Goal: Task Accomplishment & Management: Manage account settings

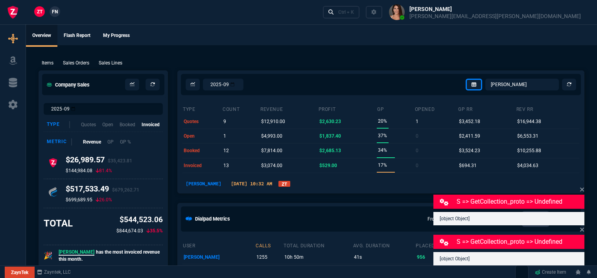
select select "12: [PERSON_NAME]"
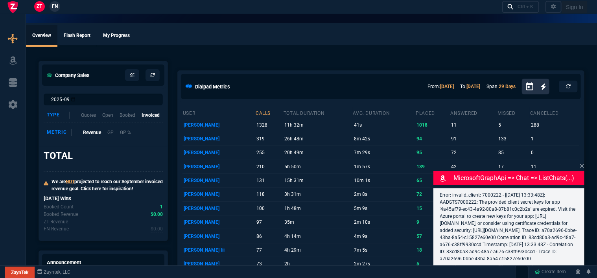
select select "12: [PERSON_NAME]"
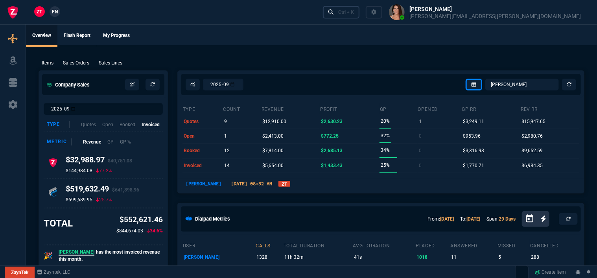
click at [354, 10] on div "Ctrl + K" at bounding box center [346, 12] width 16 height 6
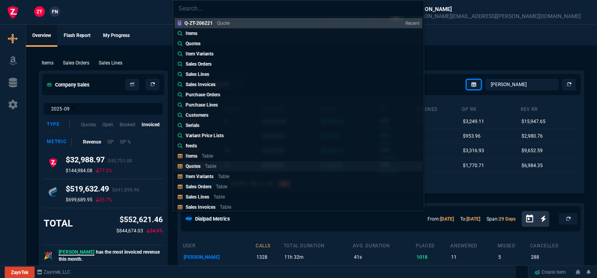
click at [204, 166] on div "Quotes Table" at bounding box center [203, 166] width 34 height 7
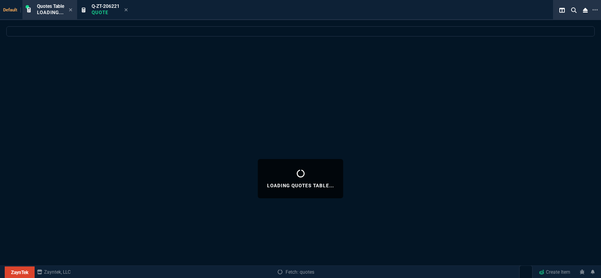
select select
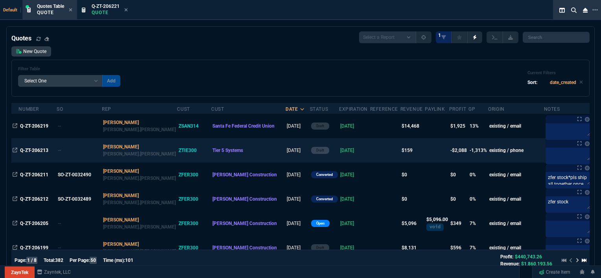
click at [370, 151] on td at bounding box center [385, 150] width 30 height 24
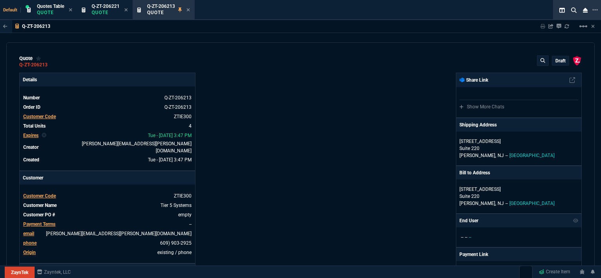
type input "12"
type input "19"
type input "8139"
type input "-100"
type input "-170"
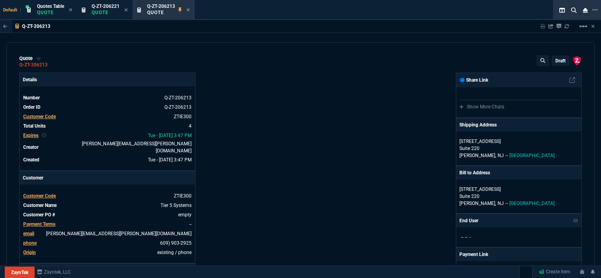
type input "689"
type input "-100"
type input "-1650"
type input "98"
type input "100"
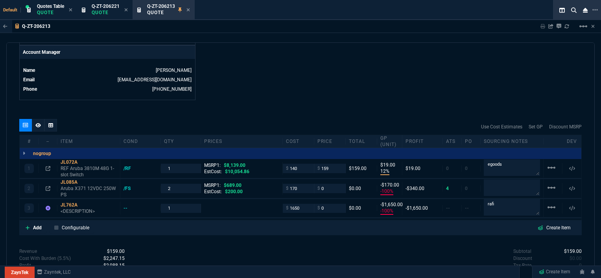
scroll to position [393, 0]
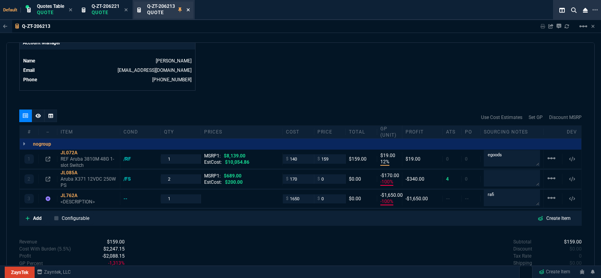
click at [189, 8] on icon at bounding box center [188, 9] width 4 height 5
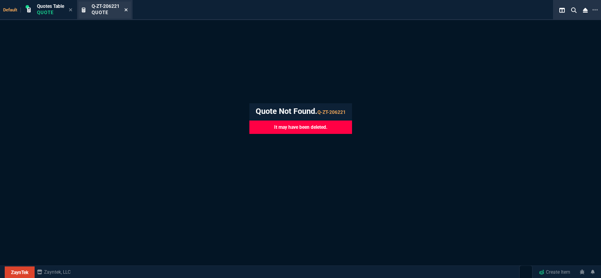
click at [126, 12] on icon at bounding box center [126, 9] width 4 height 5
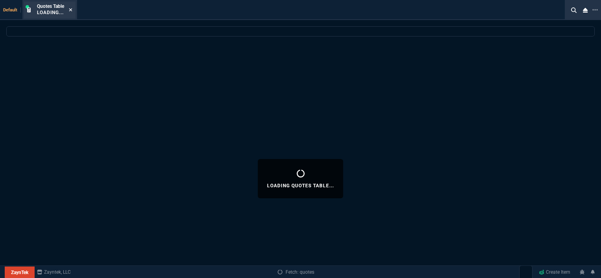
select select
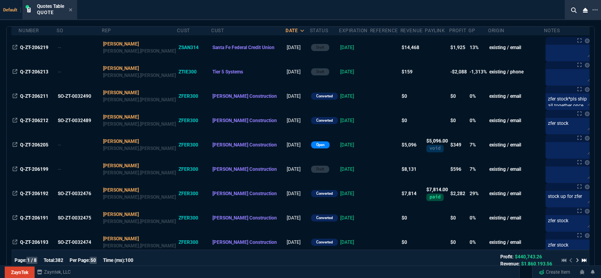
scroll to position [0, 0]
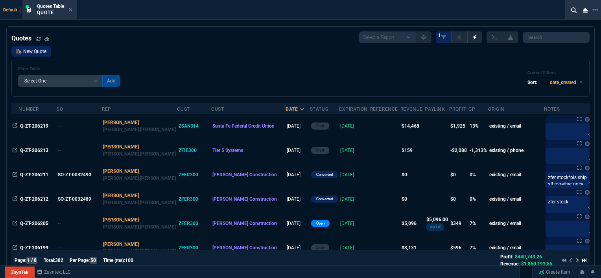
click at [44, 54] on link "New Quote" at bounding box center [31, 51] width 40 height 10
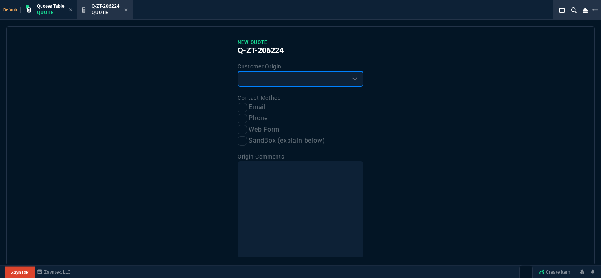
click at [295, 74] on select "Existing Customer Amazon Lead (first order) Website Lead (first order) Called (…" at bounding box center [300, 79] width 126 height 16
select select "existing"
click at [237, 71] on select "Existing Customer Amazon Lead (first order) Website Lead (first order) Called (…" at bounding box center [300, 79] width 126 height 16
click at [245, 109] on label "Email" at bounding box center [300, 108] width 126 height 10
click at [245, 109] on input "Email" at bounding box center [241, 107] width 9 height 9
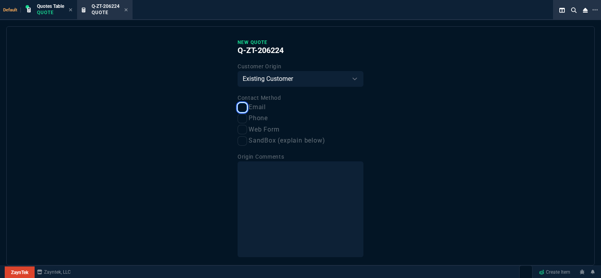
checkbox input "true"
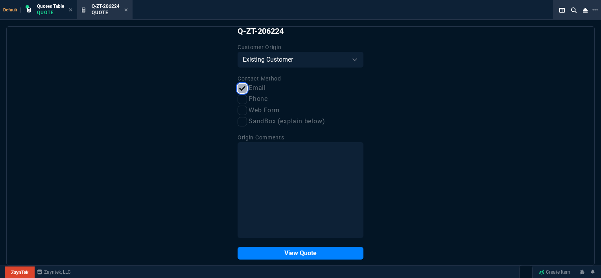
scroll to position [29, 0]
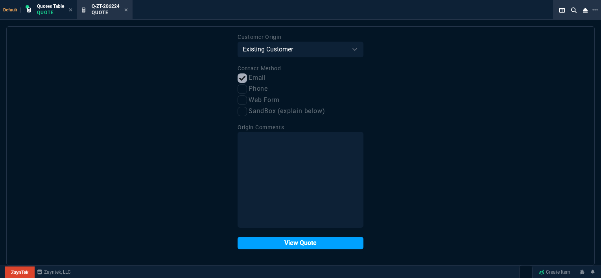
click at [294, 245] on button "View Quote" at bounding box center [300, 243] width 126 height 13
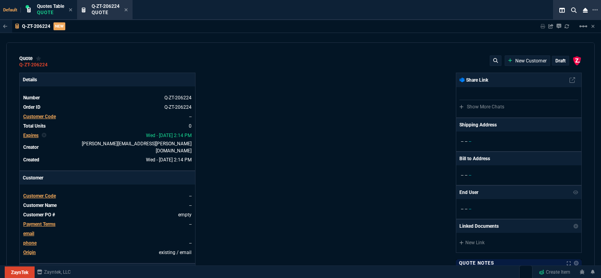
click at [45, 193] on span "Customer Code" at bounding box center [39, 196] width 33 height 6
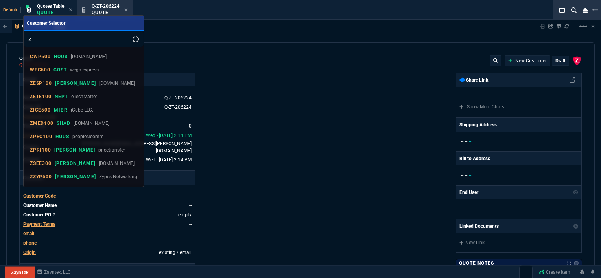
type input "z"
click at [45, 190] on div at bounding box center [300, 139] width 601 height 278
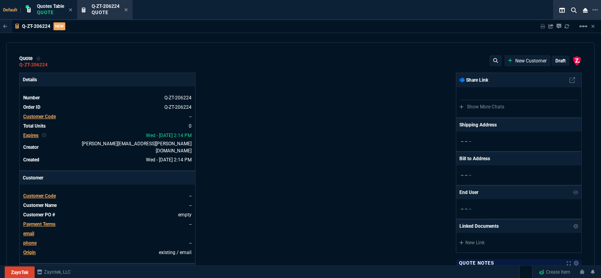
click at [45, 193] on span "Customer Code" at bounding box center [39, 196] width 33 height 6
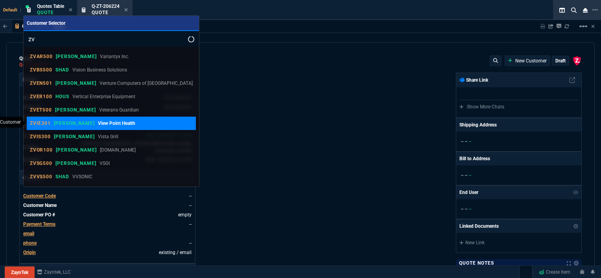
type input "zv"
click at [98, 123] on p "View Point Health" at bounding box center [116, 123] width 37 height 7
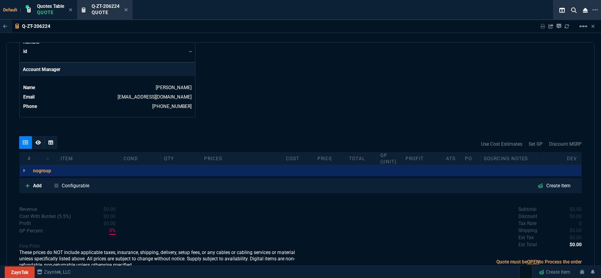
scroll to position [366, 0]
click at [28, 184] on icon at bounding box center [28, 186] width 4 height 4
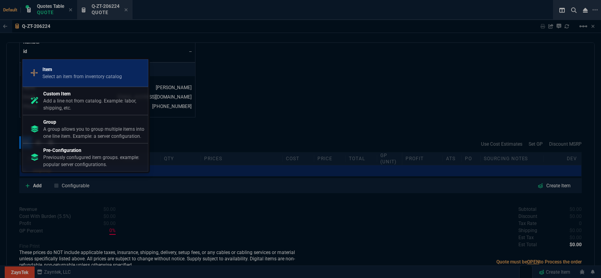
click at [71, 83] on div "Item Select an item from inventory catalog" at bounding box center [85, 73] width 119 height 20
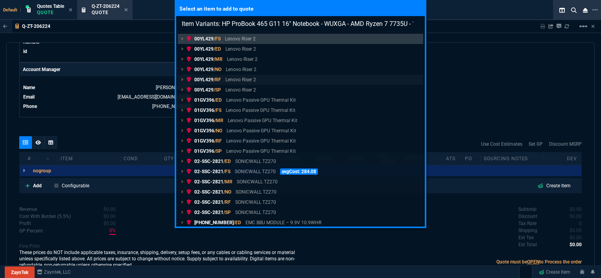
scroll to position [0, 55]
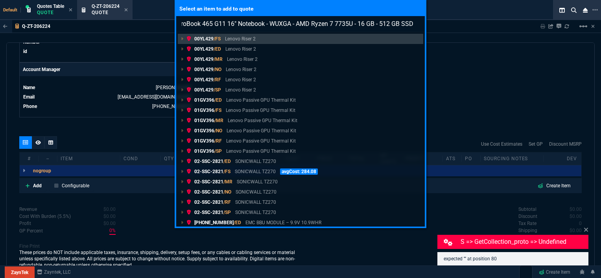
type input "Item Variants: HP ProBook 465 G11 16" Notebook - WUXGA - AMD Ryzen 7 7735U - 16…"
click at [470, 80] on div "Select an item to add to quote Item Variants: HP ProBook 465 G11 16" Notebook -…" at bounding box center [300, 139] width 601 height 278
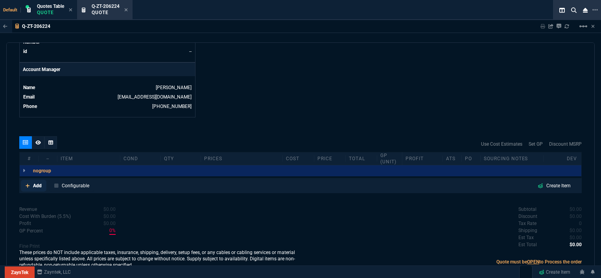
click at [28, 184] on icon at bounding box center [28, 186] width 4 height 5
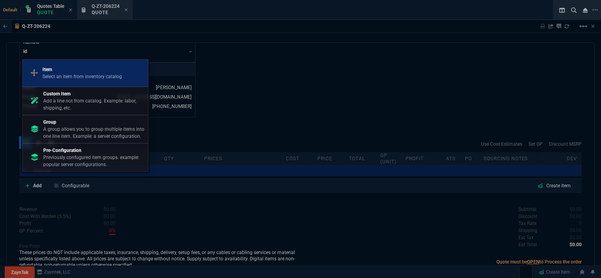
click at [86, 76] on p "Select an item from inventory catalog" at bounding box center [81, 76] width 79 height 7
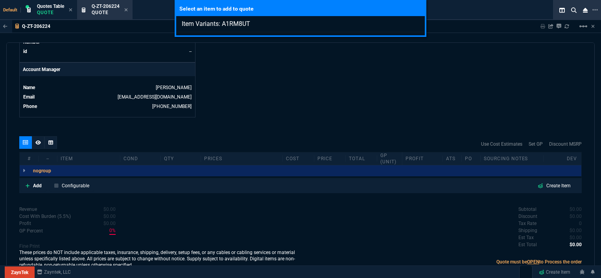
type input "Item Variants: A1RM8UT"
click at [179, 129] on div "Select an item to add to quote Item Variants: A1RM8UT" at bounding box center [300, 139] width 601 height 278
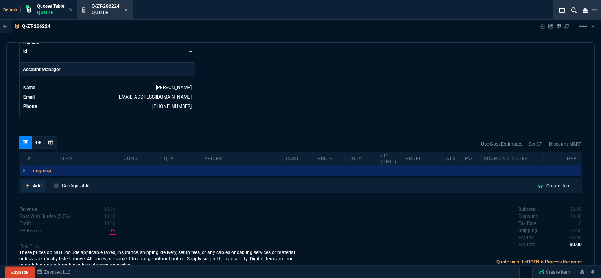
click at [28, 184] on icon at bounding box center [28, 186] width 4 height 5
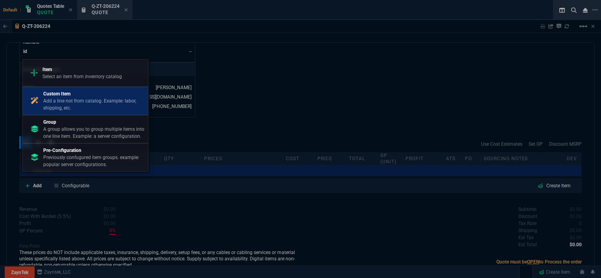
click at [77, 112] on link "Custom Item Add a line not from catalog. Example: labor, shipping, etc." at bounding box center [85, 101] width 126 height 28
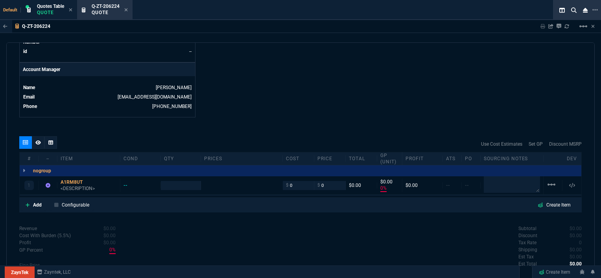
type input "0"
click at [76, 186] on p "<DESCRIPTION>" at bounding box center [89, 189] width 56 height 6
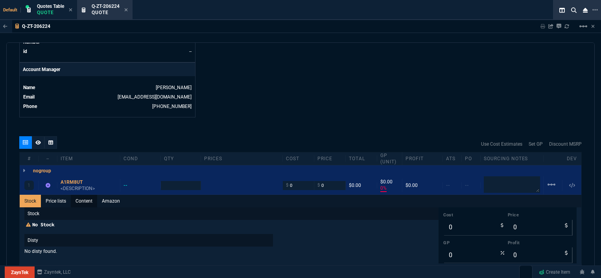
click at [80, 195] on link "Content" at bounding box center [84, 201] width 26 height 13
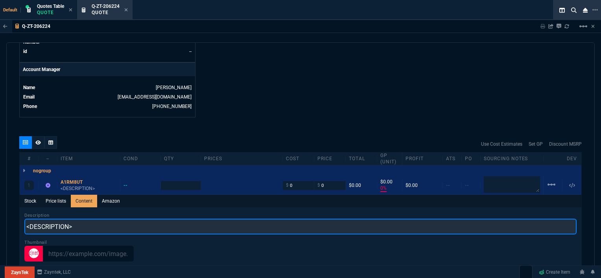
drag, startPoint x: 86, startPoint y: 225, endPoint x: 46, endPoint y: 218, distance: 41.1
click at [3, 218] on div "Q-ZT-206224 Sharing Q-ZT-206224 Link Dev Link Share on Teams linear_scale quote…" at bounding box center [300, 168] width 601 height 297
paste input "HP ProBook 465 G11 16" Notebook - WUXGA - AMD Ryzen 7 7735U - 16 GB - 512 GB SSD"
type input "HP ProBook 465 G11 16" Notebook - WUXGA - AMD Ryzen 7 7735U - 16 GB - 512 GB SSD"
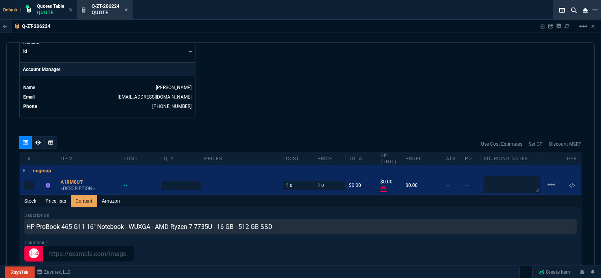
type input "1"
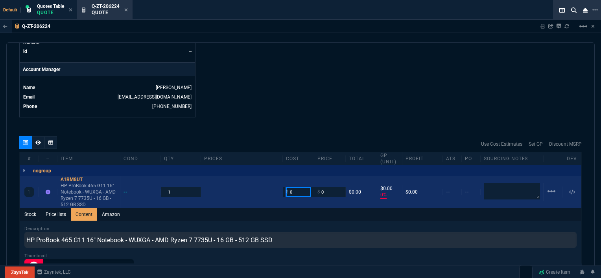
drag, startPoint x: 294, startPoint y: 186, endPoint x: 280, endPoint y: 181, distance: 14.9
click at [283, 188] on div "$ 0" at bounding box center [298, 192] width 31 height 9
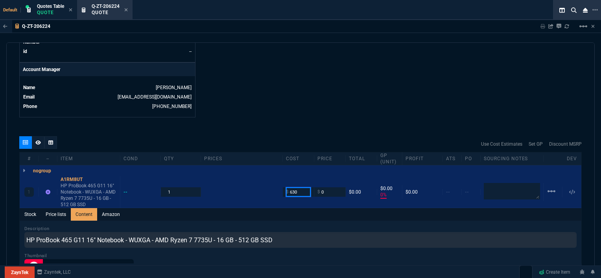
type input "630"
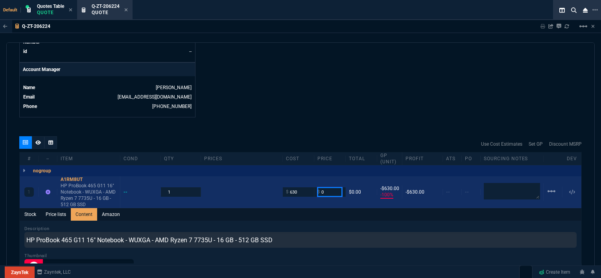
drag, startPoint x: 327, startPoint y: 185, endPoint x: 307, endPoint y: 188, distance: 20.7
click at [307, 188] on div "1 A1RM8UT HP ProBook 465 G11 16" Notebook - WUXGA - AMD Ryzen 7 7735U - 16 GB -…" at bounding box center [300, 193] width 561 height 32
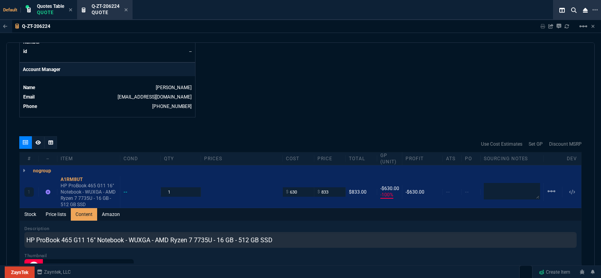
click at [348, 111] on div "quote Q-ZT-206224 View Point Health draft ZaynTek, LLC 2609 Technology Dr Suite…" at bounding box center [300, 160] width 588 height 237
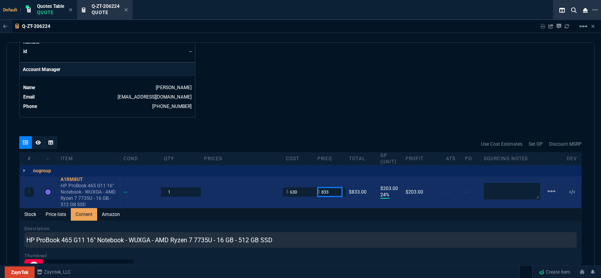
click at [329, 188] on input "833" at bounding box center [329, 192] width 25 height 9
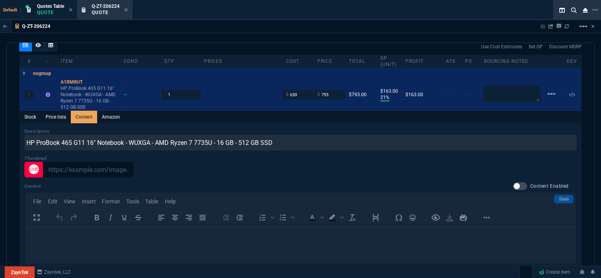
scroll to position [366, 0]
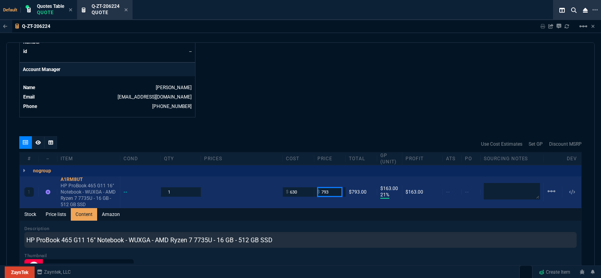
click at [331, 188] on input "793" at bounding box center [329, 192] width 25 height 9
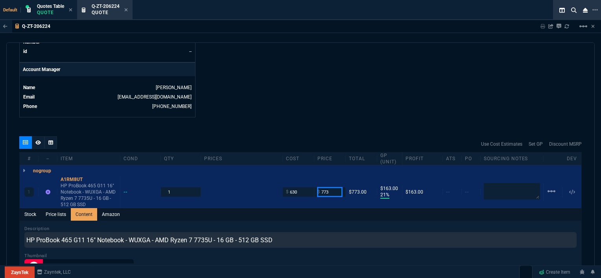
type input "773"
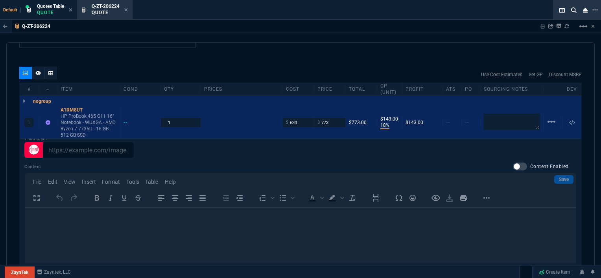
scroll to position [593, 0]
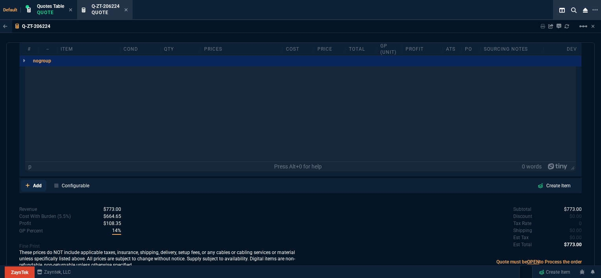
click at [27, 184] on icon at bounding box center [28, 186] width 4 height 4
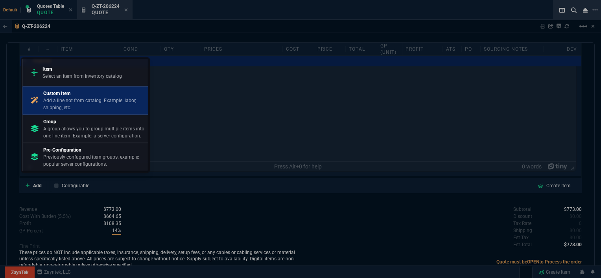
click at [55, 102] on p "Add a line not from catalog. Example: labor, shipping, etc." at bounding box center [93, 104] width 101 height 14
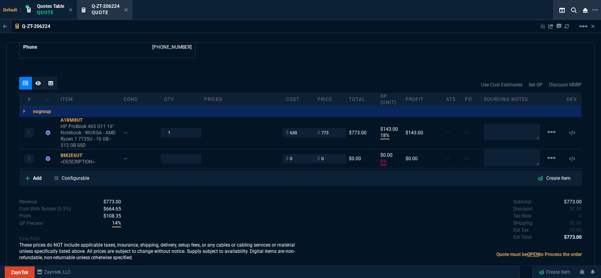
scroll to position [418, 0]
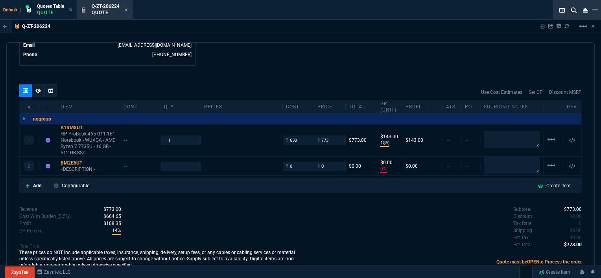
type input "18"
type input "143"
type input "0"
click at [75, 166] on p "<DESCRIPTION>" at bounding box center [89, 169] width 56 height 6
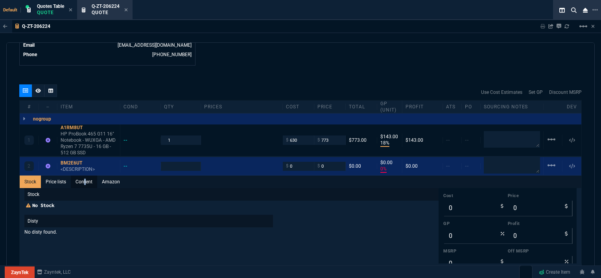
click at [85, 176] on link "Content" at bounding box center [84, 182] width 26 height 13
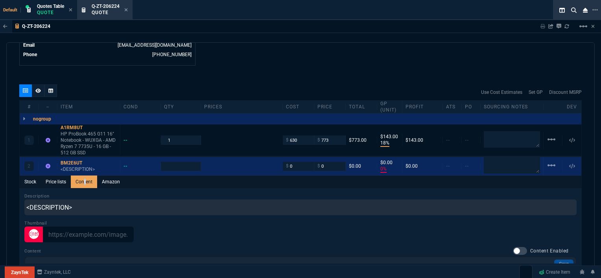
scroll to position [0, 0]
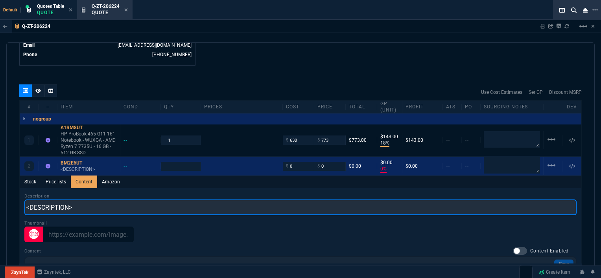
drag, startPoint x: 85, startPoint y: 176, endPoint x: 17, endPoint y: 200, distance: 72.7
click at [17, 200] on div "quote Q-ZT-206224 View Point Health draft ZaynTek, LLC 2609 Technology Dr Suite…" at bounding box center [300, 160] width 588 height 237
paste input "HP ProBook 4 G1a 16" Touchscreen Notebook - WUXGA - AMD Ryzen 7 250 - 16 GB - 5…"
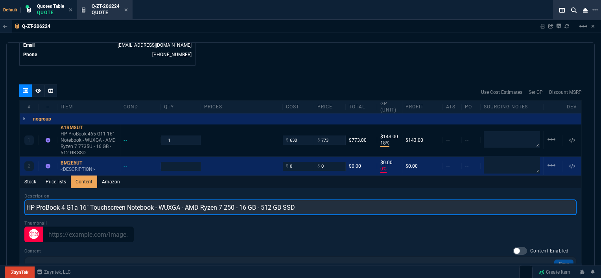
type input "HP ProBook 4 G1a 16" Touchscreen Notebook - WUXGA - AMD Ryzen 7 250 - 16 GB - 5…"
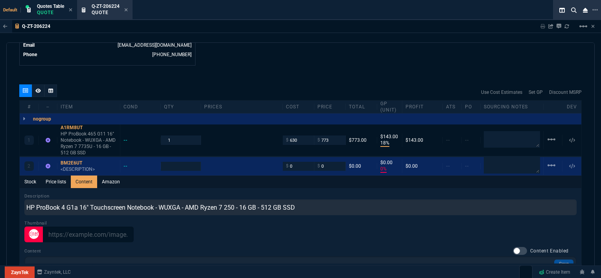
click at [313, 72] on div "quote Q-ZT-206224 View Point Health draft ZaynTek, LLC 2609 Technology Dr Suite…" at bounding box center [300, 160] width 588 height 237
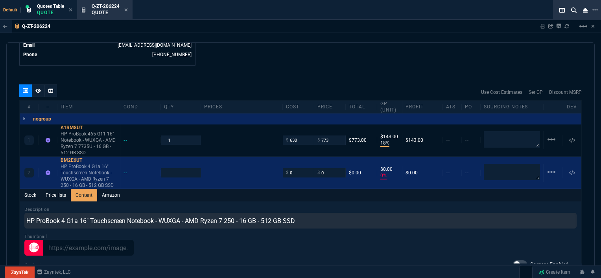
type input "1"
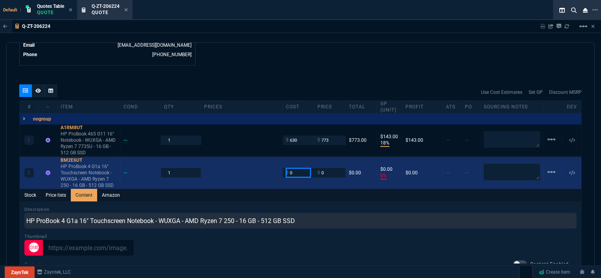
click at [296, 168] on input "0" at bounding box center [298, 172] width 25 height 9
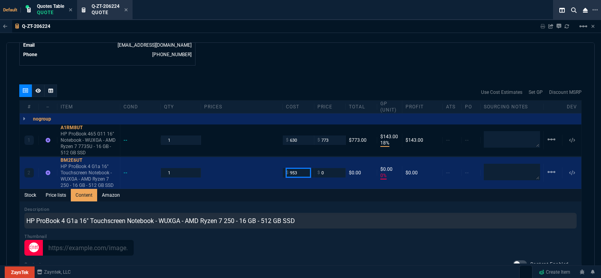
type input "953"
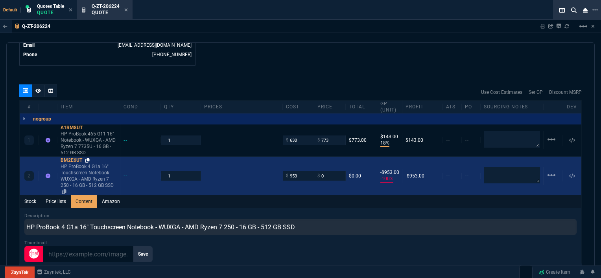
click at [88, 158] on icon at bounding box center [87, 160] width 4 height 5
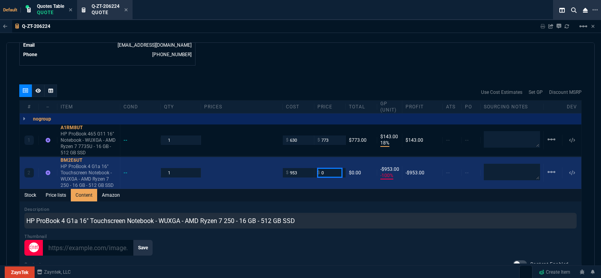
click at [325, 168] on input "0" at bounding box center [329, 172] width 25 height 9
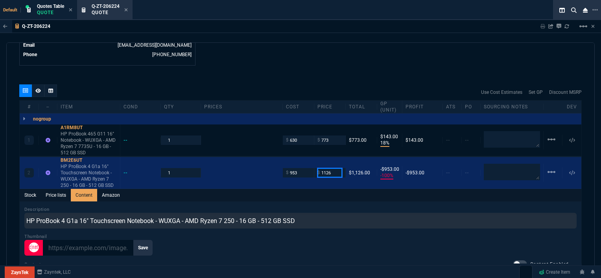
type input "1126"
click at [316, 193] on div "Stock Price lists Content Amazon" at bounding box center [300, 195] width 561 height 13
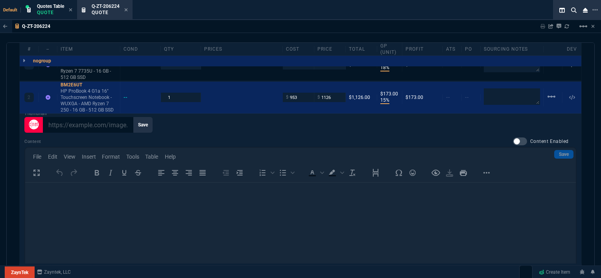
scroll to position [429, 0]
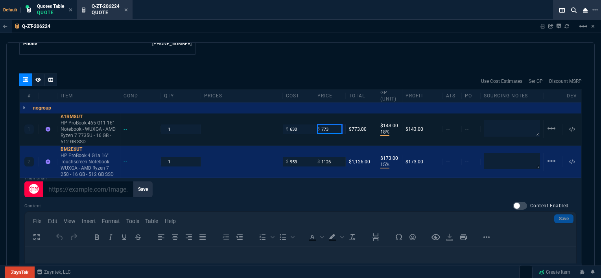
click at [334, 125] on input "773" at bounding box center [329, 129] width 25 height 9
type input "759"
click at [327, 135] on div "1 A1RM8UT HP ProBook 465 G11 16" Notebook - WUXGA - AMD Ryzen 7 7735U - 16 GB -…" at bounding box center [300, 130] width 561 height 32
type input "759"
type input "17"
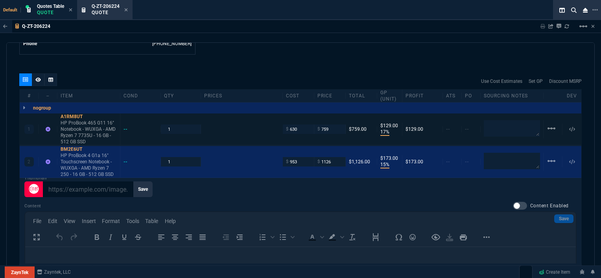
type input "129"
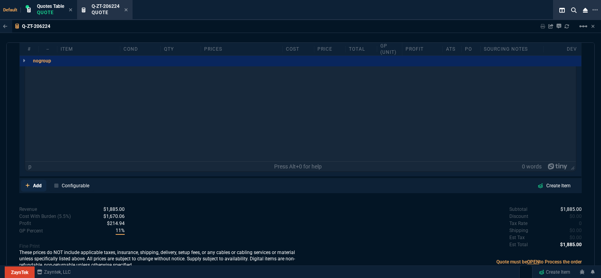
click at [26, 183] on icon at bounding box center [28, 185] width 4 height 5
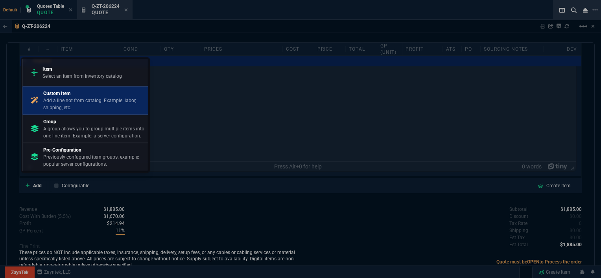
click at [53, 104] on p "Add a line not from catalog. Example: labor, shipping, etc." at bounding box center [93, 104] width 101 height 14
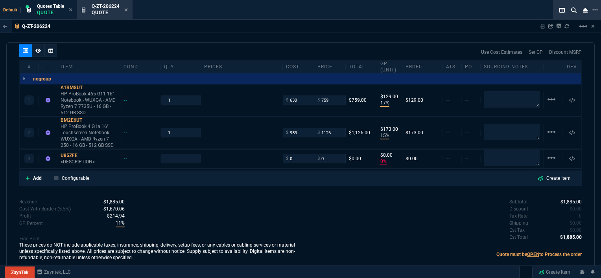
scroll to position [451, 0]
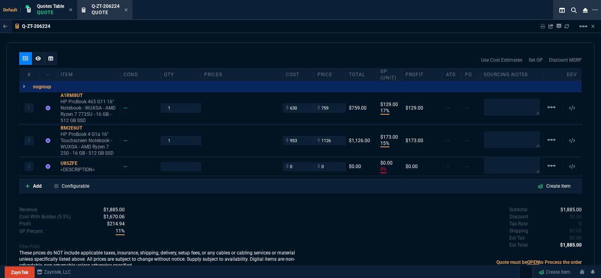
type input "17"
type input "129"
type input "15"
type input "173"
type input "0"
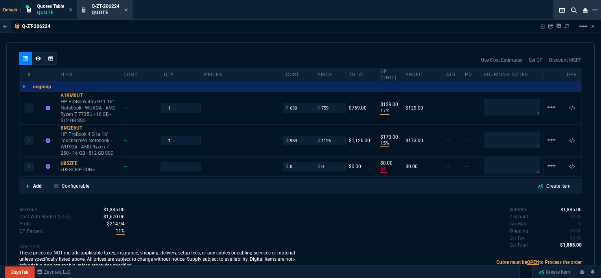
type input "0"
click at [83, 167] on p "<DESCRIPTION>" at bounding box center [89, 170] width 56 height 6
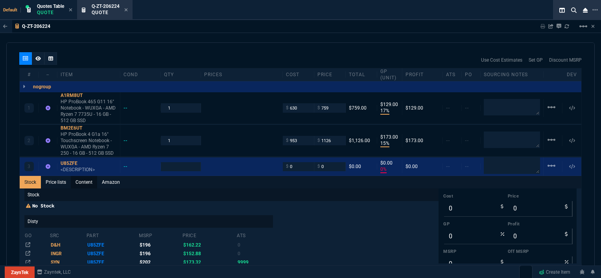
click at [86, 176] on link "Content" at bounding box center [84, 182] width 26 height 13
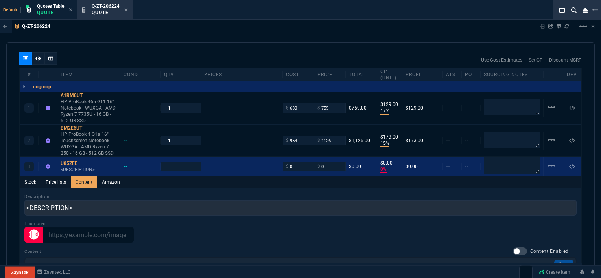
scroll to position [0, 0]
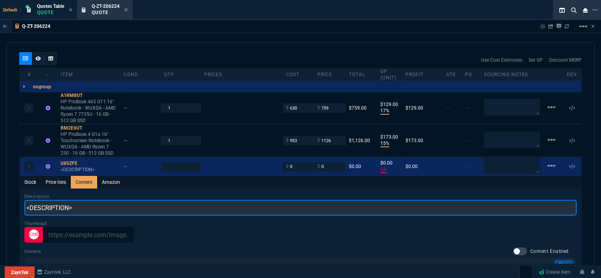
drag, startPoint x: 80, startPoint y: 199, endPoint x: 21, endPoint y: 198, distance: 59.0
paste input "HP Care Pack Premium+ On-site with Predictive Detection Alerts - 3 Year - Warra…"
click at [207, 200] on input "HP Care Pack Premium+ On-site with Predictive Detection Alerts - 3 Year - Warra…" at bounding box center [300, 208] width 552 height 16
type input "HP Care Pack Premium+ On-site NBD- 3 Year - Warranty"
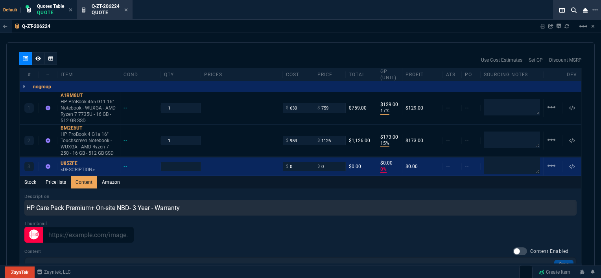
type input "1"
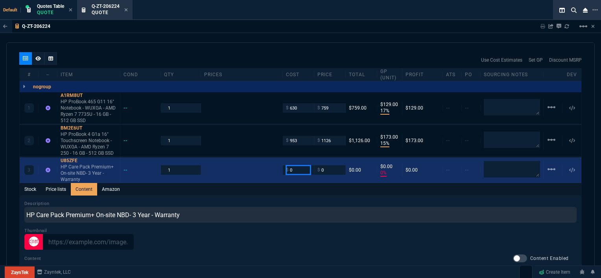
click at [289, 166] on input "0" at bounding box center [298, 170] width 25 height 9
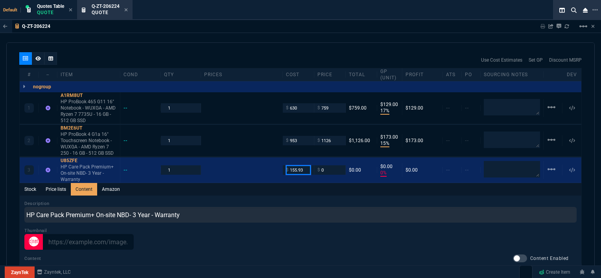
type input "155.93"
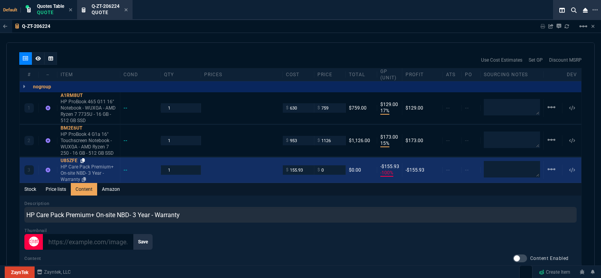
click at [82, 158] on icon at bounding box center [83, 160] width 4 height 5
click at [333, 166] on input "0" at bounding box center [329, 170] width 25 height 9
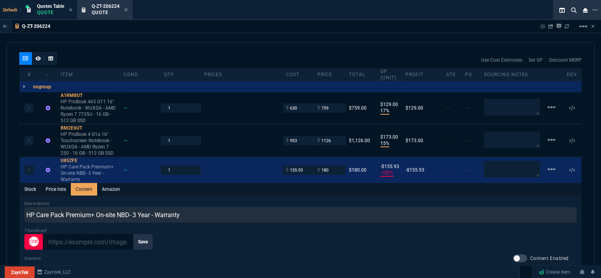
click at [306, 185] on div "Stock Price lists Content Amazon" at bounding box center [300, 189] width 561 height 13
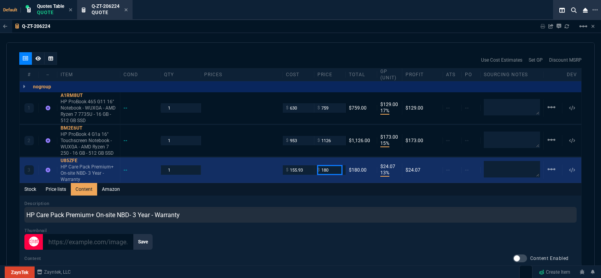
click at [332, 166] on input "180" at bounding box center [329, 170] width 25 height 9
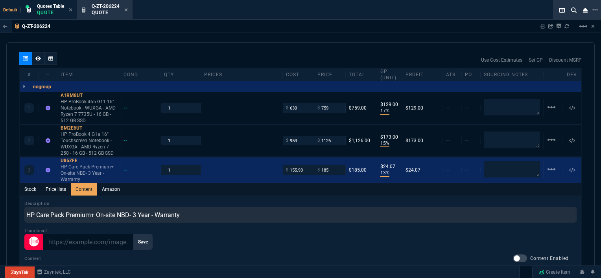
click at [327, 200] on div "Description HP Care Pack Premium+ On-site NBD- 3 Year - Warranty" at bounding box center [300, 211] width 552 height 22
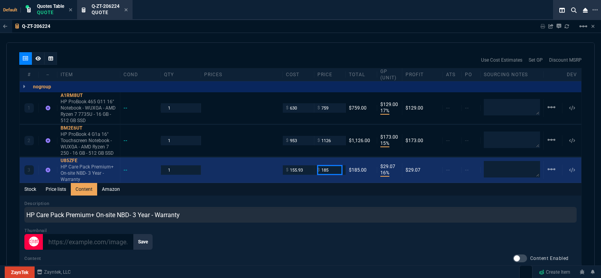
click at [335, 166] on input "185" at bounding box center [329, 170] width 25 height 9
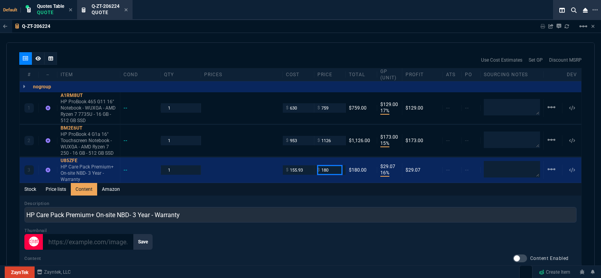
type input "180"
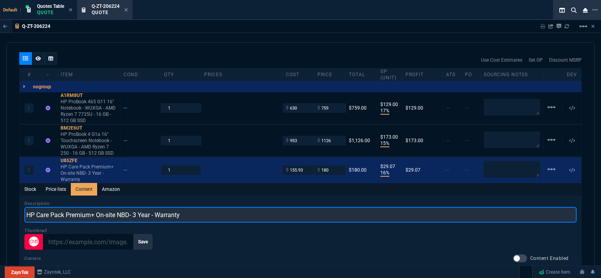
click at [317, 207] on input "HP Care Pack Premium+ On-site NBD- 3 Year - Warranty" at bounding box center [300, 215] width 552 height 16
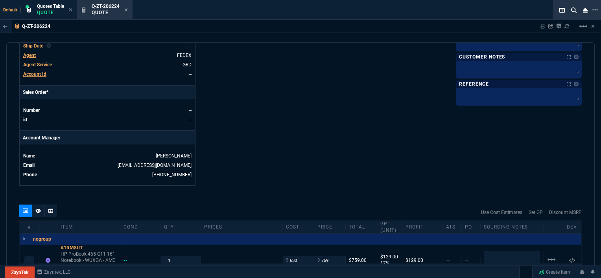
scroll to position [293, 0]
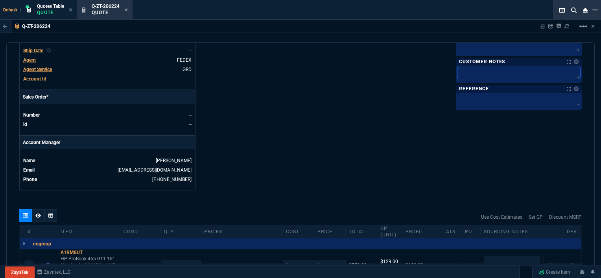
click at [481, 74] on textarea at bounding box center [518, 73] width 123 height 12
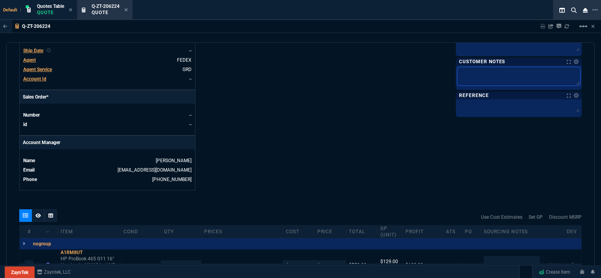
type textarea "E"
type textarea "ET"
type textarea "ETA"
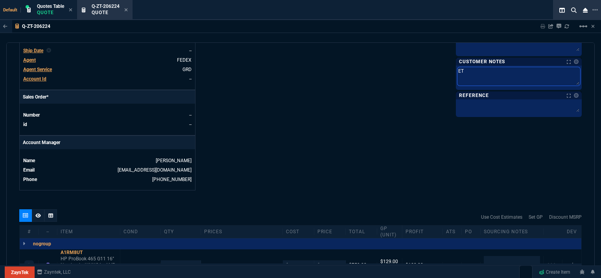
type textarea "ETA"
type textarea "ETA 5"
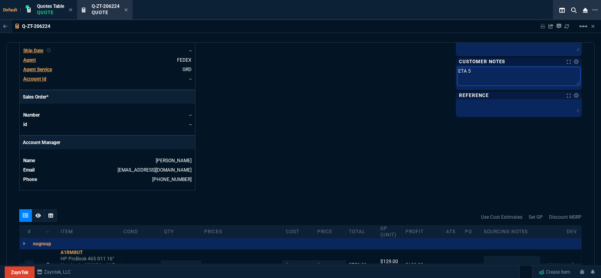
type textarea "ETA 5-"
type textarea "ETA 5-7"
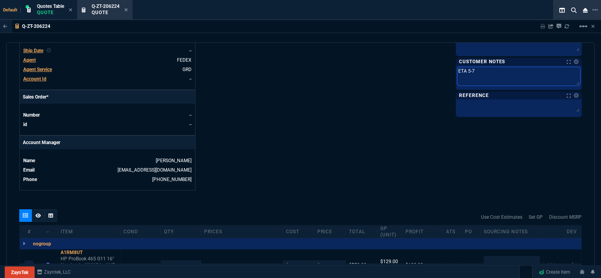
type textarea "ETA 5-7"
type textarea "ETA 5-"
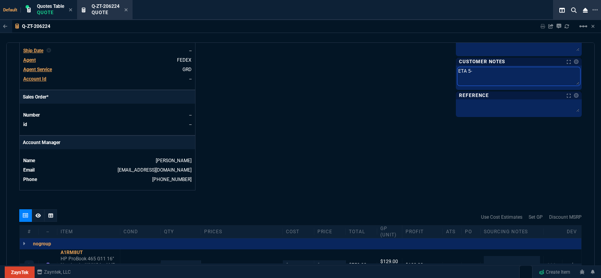
type textarea "ETA 5"
type textarea "ETA"
type textarea "ETA 3"
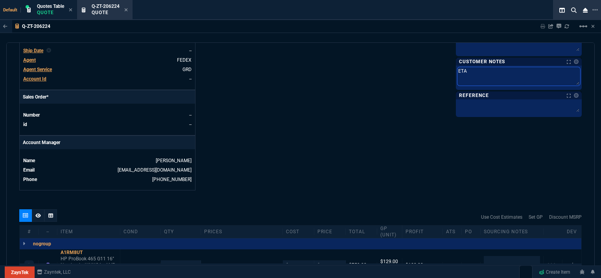
type textarea "ETA 3"
type textarea "ETA 3-"
type textarea "ETA 3-5"
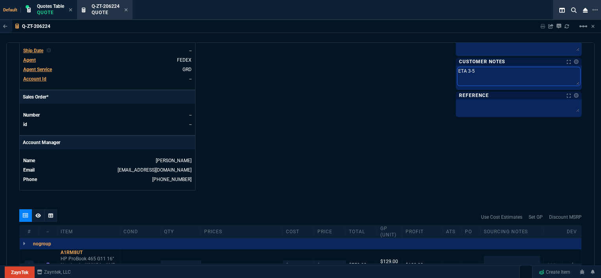
type textarea "ETA 3-5"
type textarea "ETA 3-5 B"
type textarea "ETA 3-5 Bi"
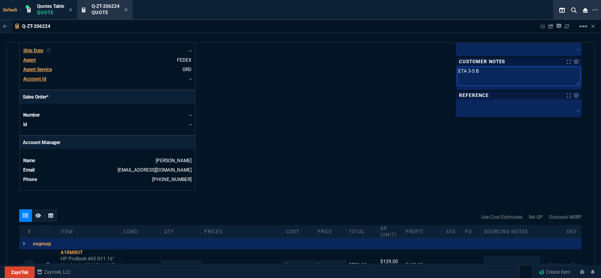
type textarea "ETA 3-5 Bi"
type textarea "ETA 3-5 Biz"
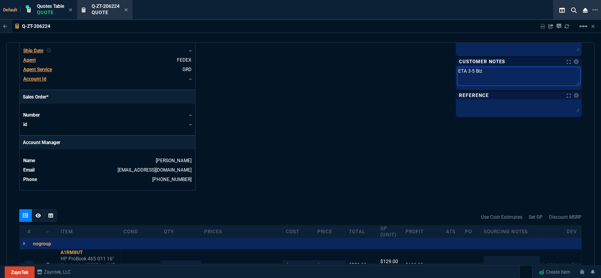
type textarea "ETA 3-5 Biz D"
type textarea "ETA 3-5 Biz Da"
type textarea "ETA 3-5 Biz Day"
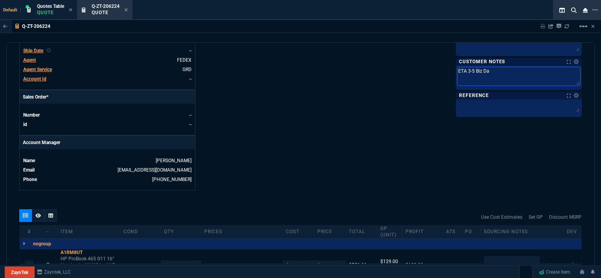
type textarea "ETA 3-5 Biz Day"
type textarea "ETA 3-5 Biz Days"
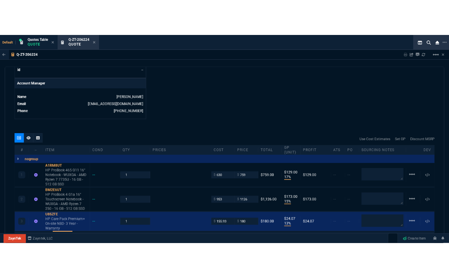
scroll to position [372, 0]
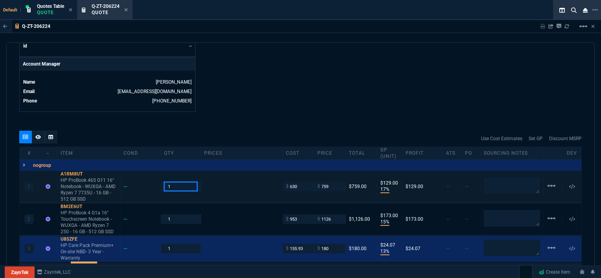
drag, startPoint x: 170, startPoint y: 180, endPoint x: 159, endPoint y: 180, distance: 11.0
click at [159, 180] on div "1 A1RM8UT HP ProBook 465 G11 16" Notebook - WUXGA - AMD Ryzen 7 7735U - 16 GB -…" at bounding box center [300, 187] width 561 height 32
type input "20"
click at [138, 204] on div "2 BM2E6UT HP ProBook 4 G1a 16" Touchscreen Notebook - WUXGA - AMD Ryzen 7 250 -…" at bounding box center [300, 220] width 561 height 32
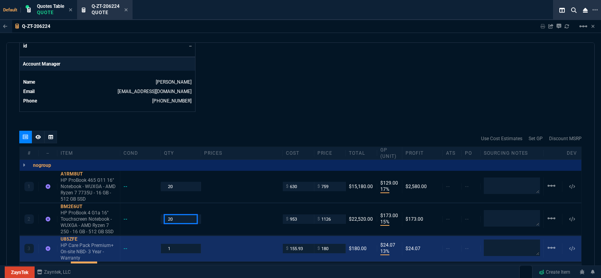
type input "20"
drag, startPoint x: 169, startPoint y: 241, endPoint x: 140, endPoint y: 238, distance: 29.7
click at [141, 238] on div "3 U85ZFE HP Care Pack Premium+ On-site NBD- 3 Year - Warranty -- 1 $ 155.93 $ 1…" at bounding box center [300, 249] width 561 height 26
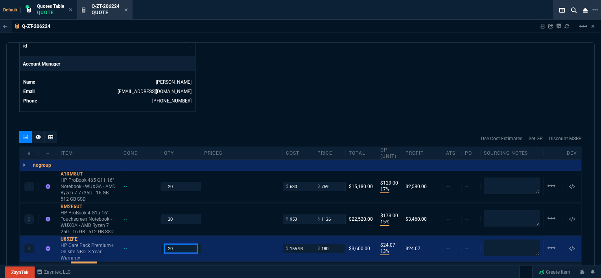
type input "20"
click at [41, 131] on div at bounding box center [38, 137] width 13 height 13
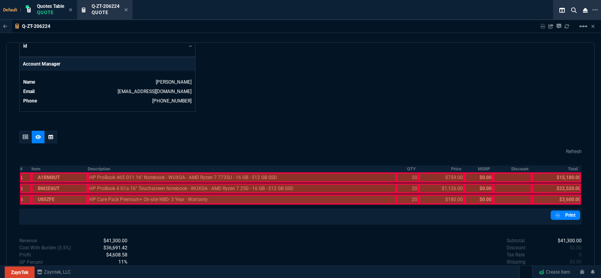
click at [131, 195] on div at bounding box center [242, 200] width 309 height 10
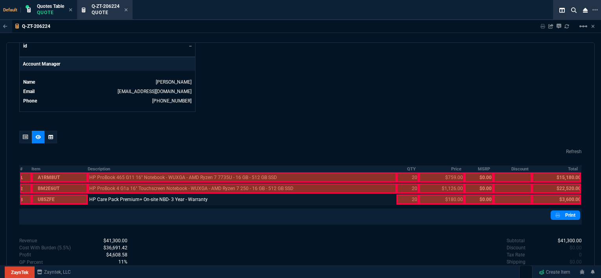
click at [129, 184] on div at bounding box center [242, 189] width 309 height 10
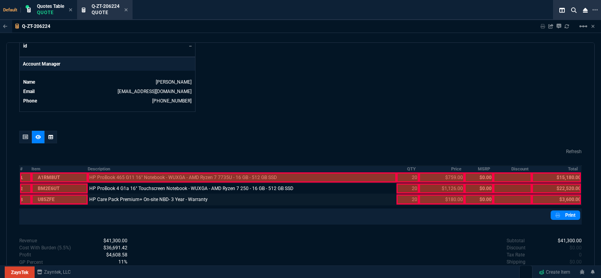
click at [129, 173] on div at bounding box center [242, 178] width 309 height 10
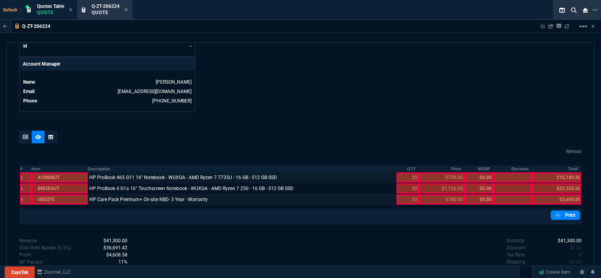
click at [397, 195] on div at bounding box center [407, 200] width 22 height 10
click at [396, 184] on div at bounding box center [407, 189] width 22 height 10
click at [396, 173] on div at bounding box center [407, 178] width 22 height 10
click at [442, 195] on div at bounding box center [442, 200] width 46 height 10
click at [442, 184] on div at bounding box center [442, 189] width 46 height 10
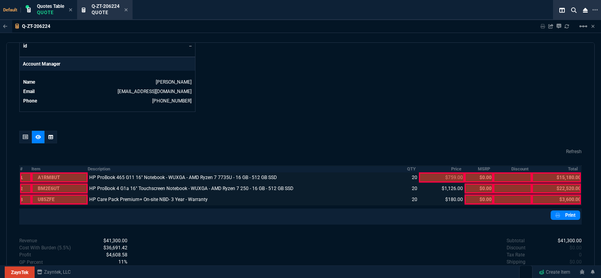
click at [442, 173] on div at bounding box center [442, 178] width 46 height 10
click at [547, 195] on div at bounding box center [556, 200] width 49 height 10
click at [548, 184] on div at bounding box center [556, 189] width 49 height 10
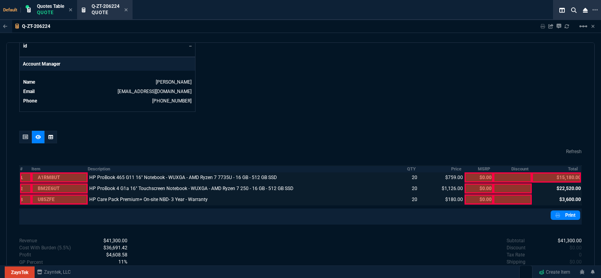
click at [549, 173] on div at bounding box center [556, 178] width 49 height 10
click at [568, 211] on link "Print" at bounding box center [564, 215] width 29 height 9
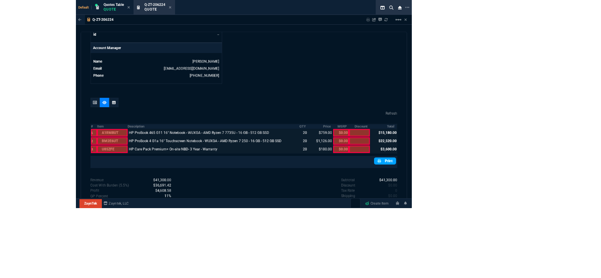
scroll to position [404, 0]
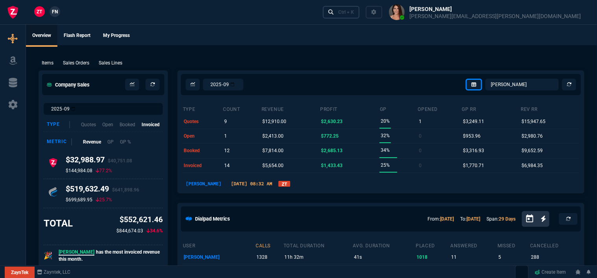
click at [354, 9] on div "Ctrl + K" at bounding box center [346, 12] width 16 height 6
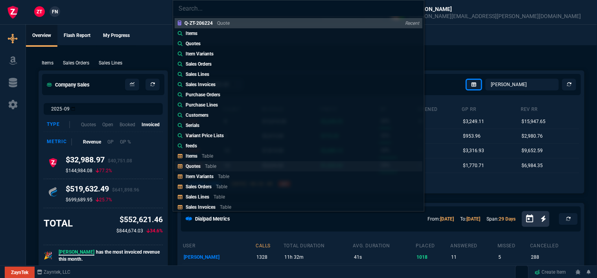
click at [232, 166] on link "Quotes Table" at bounding box center [299, 166] width 248 height 10
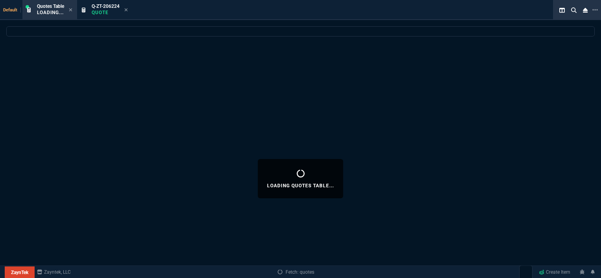
select select
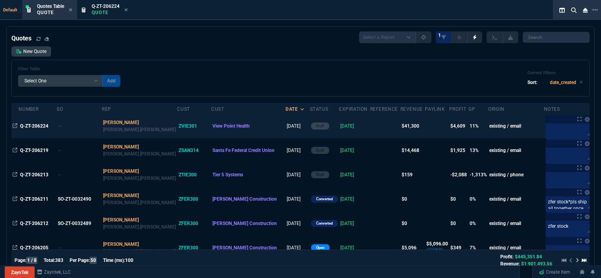
click at [370, 124] on td at bounding box center [385, 126] width 30 height 24
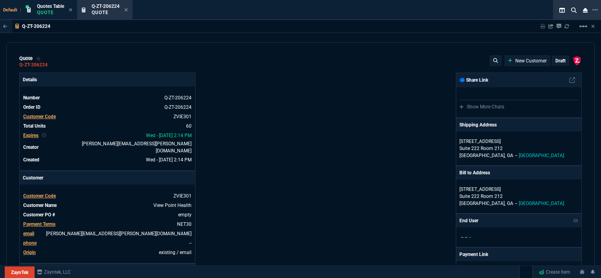
type input "17"
type input "129"
type input "15"
type input "173"
type input "13"
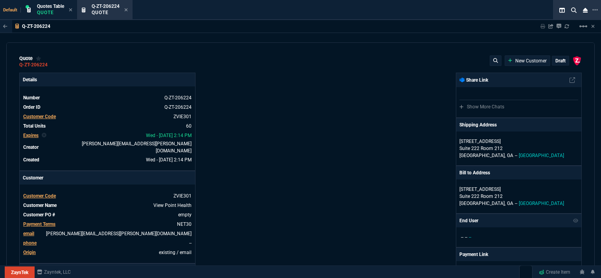
type input "24"
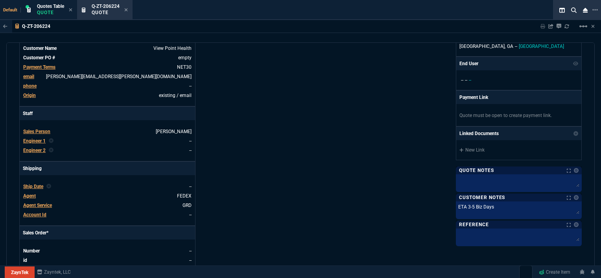
scroll to position [354, 0]
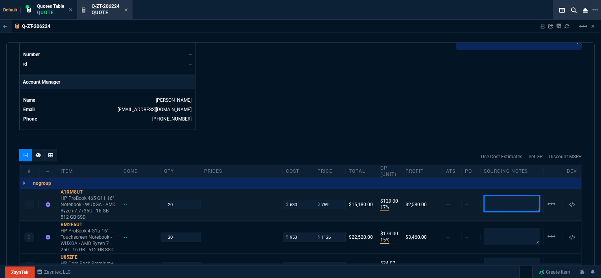
click at [503, 197] on textarea at bounding box center [512, 204] width 56 height 17
type textarea "dh"
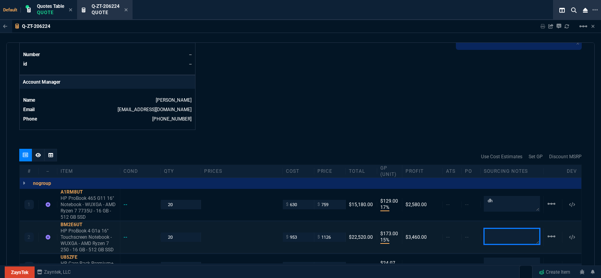
click at [493, 228] on textarea at bounding box center [512, 236] width 56 height 17
type textarea "dh"
click at [509, 261] on textarea at bounding box center [512, 266] width 56 height 16
type textarea "dh"
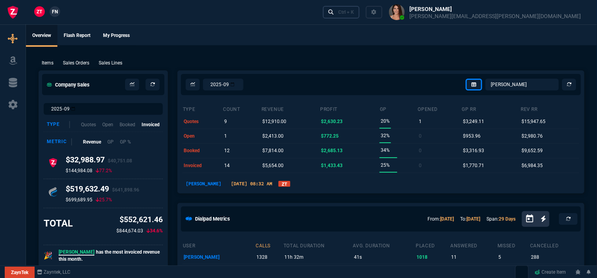
click at [354, 11] on div "Ctrl + K" at bounding box center [346, 12] width 16 height 6
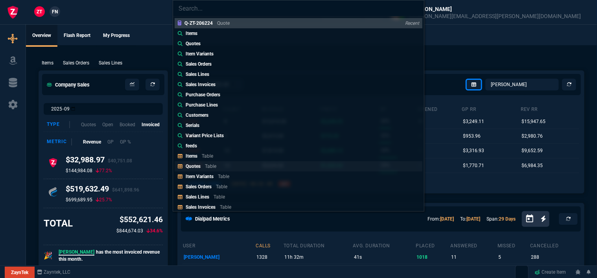
click at [224, 166] on link "Quotes Table" at bounding box center [299, 166] width 248 height 10
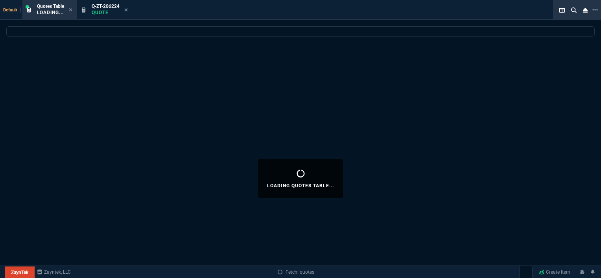
select select
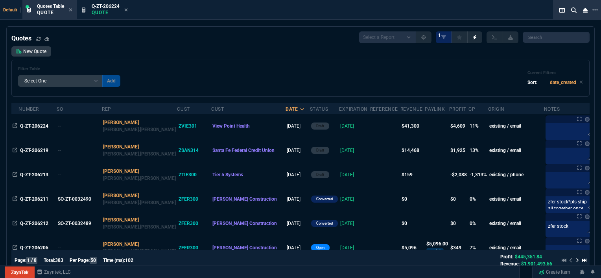
click at [370, 128] on td at bounding box center [385, 126] width 30 height 24
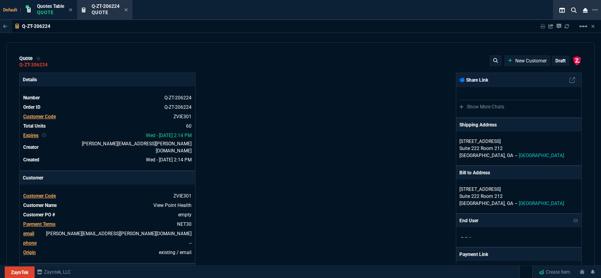
type input "17"
type input "129"
type input "15"
type input "173"
type input "13"
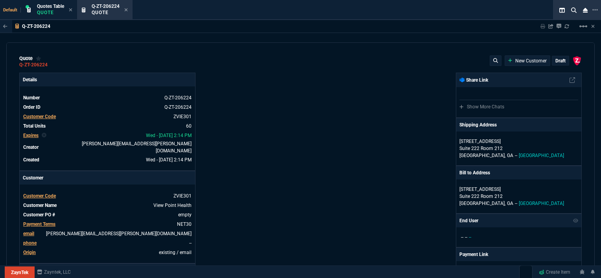
type input "24"
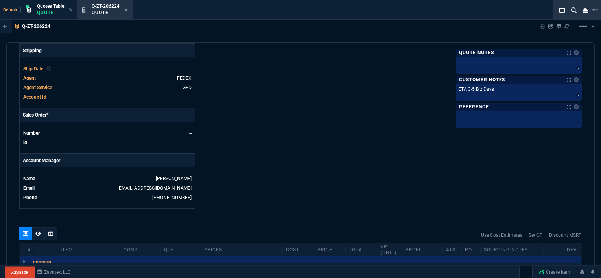
scroll to position [393, 0]
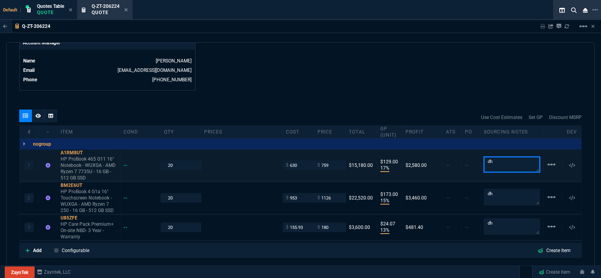
click at [512, 159] on textarea "dh" at bounding box center [512, 165] width 56 height 16
paste textarea "93224693"
drag, startPoint x: 524, startPoint y: 157, endPoint x: 469, endPoint y: 155, distance: 55.5
click at [469, 155] on div "1 A1RM8UT HP ProBook 465 G11 16" Notebook - WUXGA - AMD Ryzen 7 7735U - 16 GB -…" at bounding box center [300, 166] width 561 height 32
type textarea "dh 93224693"
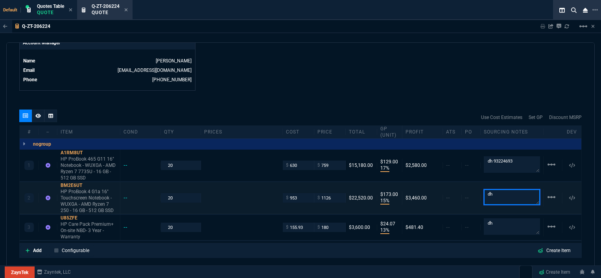
click at [500, 192] on textarea "dh" at bounding box center [512, 197] width 56 height 16
drag, startPoint x: 497, startPoint y: 189, endPoint x: 479, endPoint y: 190, distance: 18.1
click at [480, 190] on div "dh" at bounding box center [511, 197] width 63 height 17
paste textarea "93224693"
type textarea "dh 93224693"
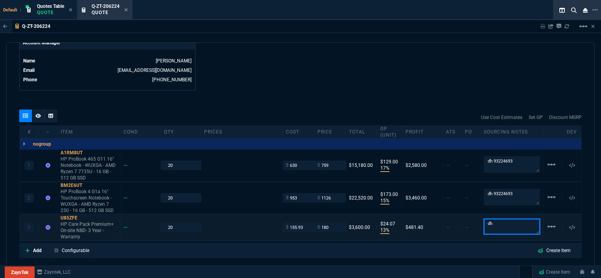
drag, startPoint x: 509, startPoint y: 212, endPoint x: 508, endPoint y: 217, distance: 6.2
click at [509, 215] on div "3 U85ZFE HP Care Pack Premium+ On-site NBD- 3 Year - Warranty -- 20 $ 155.93 $ …" at bounding box center [300, 228] width 561 height 26
drag, startPoint x: 508, startPoint y: 217, endPoint x: 480, endPoint y: 212, distance: 28.4
click at [484, 219] on textarea "dh" at bounding box center [512, 227] width 56 height 16
paste textarea "93224693"
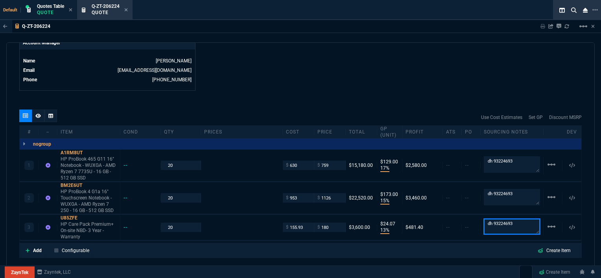
type textarea "dh 93224693"
click at [341, 102] on div "quote Q-ZT-206224 View Point Health draft ZaynTek, LLC 2609 Technology Dr Suite…" at bounding box center [300, 160] width 588 height 237
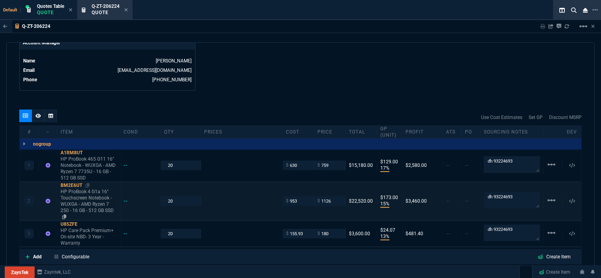
click at [99, 206] on p "HP ProBook 4 G1a 16" Touchscreen Notebook - WUXGA - AMD Ryzen 7 250 - 16 GB - 5…" at bounding box center [89, 204] width 56 height 31
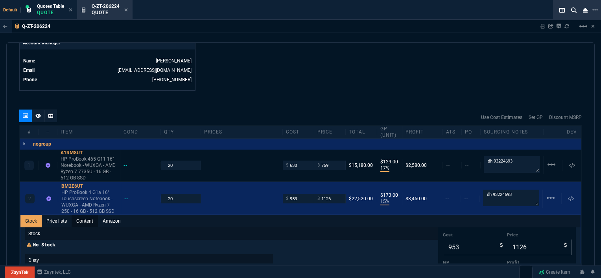
click at [87, 216] on link "Content" at bounding box center [85, 221] width 26 height 13
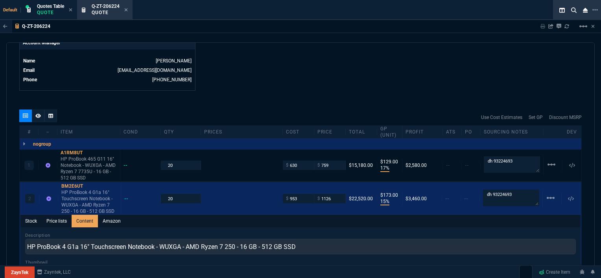
scroll to position [0, 0]
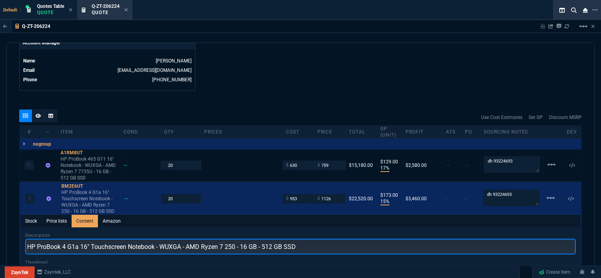
click at [340, 240] on input "HP ProBook 4 G1a 16" Touchscreen Notebook - WUXGA - AMD Ryzen 7 250 - 16 GB - 5…" at bounding box center [300, 247] width 550 height 16
paste input "Pike Silver"
click at [298, 239] on input "HP ProBook 4 G1a 16" Touchscreen Notebook - WUXGA - AMD Ryzen 7 250 - 16 GB - 5…" at bounding box center [300, 247] width 550 height 16
type input "HP ProBook 4 G1a 16" Touchscreen Notebook - WUXGA - AMD Ryzen 7 250 - 16 GB - 5…"
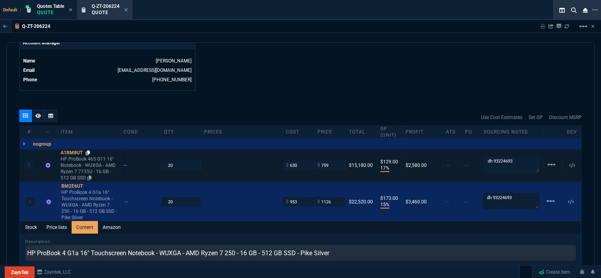
click at [90, 151] on icon at bounding box center [88, 153] width 4 height 5
click at [88, 165] on p "HP ProBook 465 G11 16" Notebook - WUXGA - AMD Ryzen 7 7735U - 16 GB - 512 GB SSD" at bounding box center [89, 168] width 56 height 25
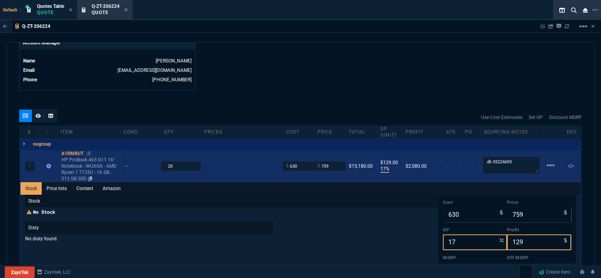
type input "15"
type input "173"
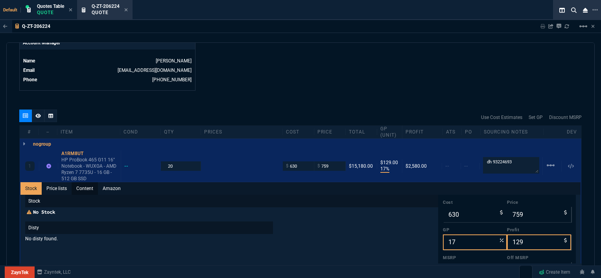
click at [87, 182] on link "Content" at bounding box center [85, 188] width 26 height 13
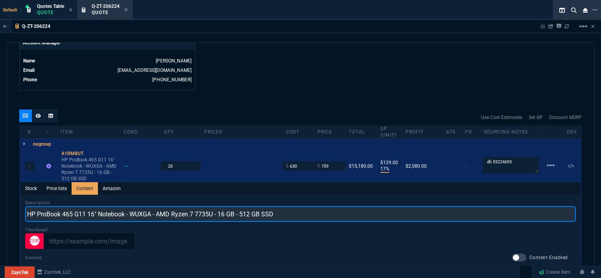
click at [309, 206] on input "HP ProBook 465 G11 16" Notebook - WUXGA - AMD Ryzen 7 7735U - 16 GB - 512 GB SSD" at bounding box center [300, 214] width 550 height 16
paste input "Pike Silver"
type input "HP ProBook 465 G11 16" Notebook - WUXGA - AMD Ryzen 7 7735U - 16 GB - 512 GB SS…"
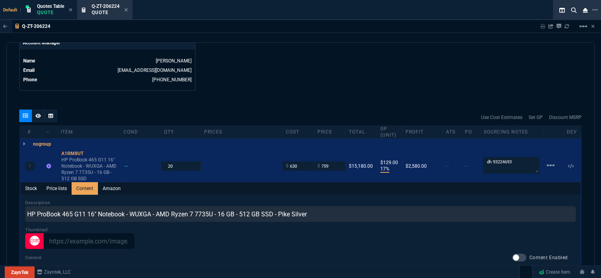
click at [35, 113] on fa-icon at bounding box center [38, 116] width 6 height 6
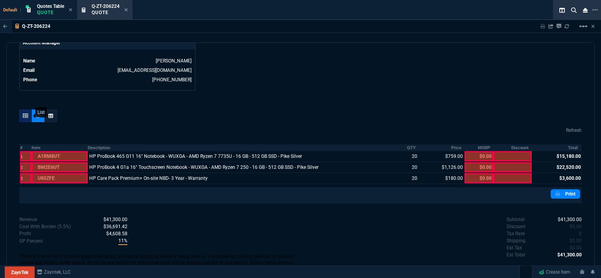
click at [28, 110] on div at bounding box center [25, 116] width 13 height 13
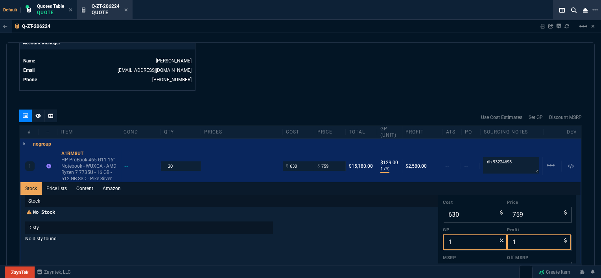
type input "17"
type input "129"
type input "15"
type input "173"
type input "13"
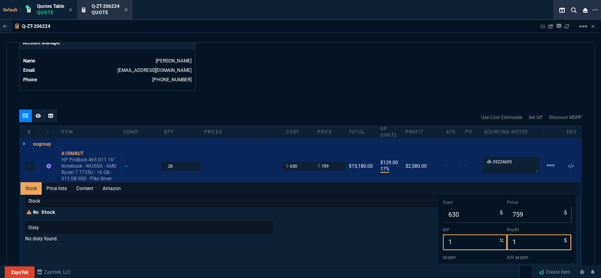
type input "24"
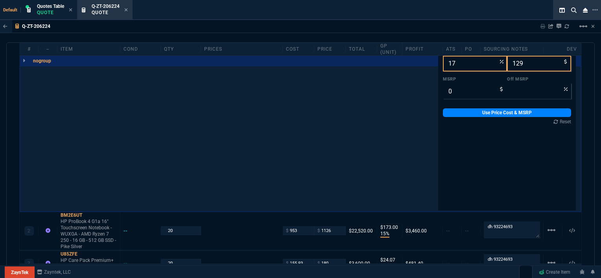
scroll to position [590, 0]
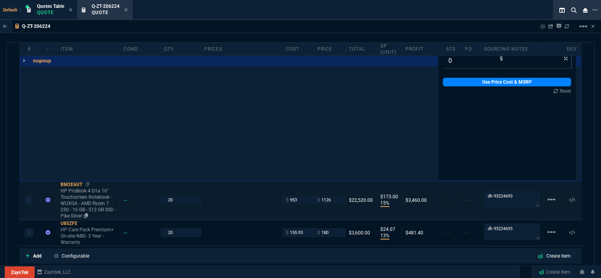
click at [99, 205] on p "HP ProBook 4 G1a 16" Touchscreen Notebook - WUXGA - AMD Ryzen 7 250 - 16 GB - 5…" at bounding box center [89, 203] width 56 height 31
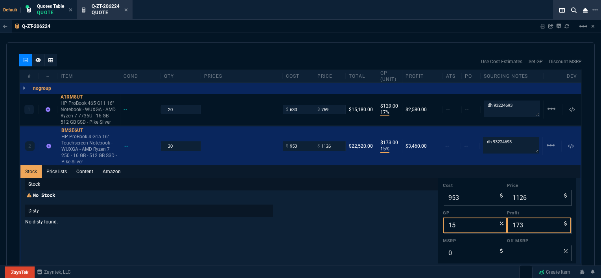
scroll to position [432, 0]
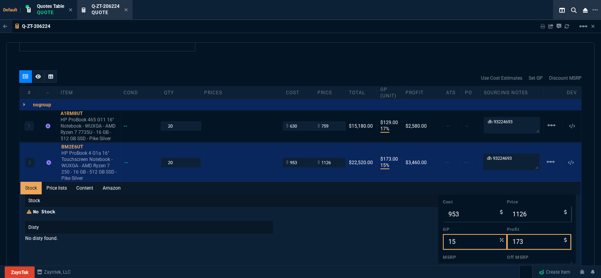
click at [86, 195] on p "Stock" at bounding box center [231, 201] width 413 height 13
click at [85, 182] on link "Content" at bounding box center [85, 188] width 26 height 13
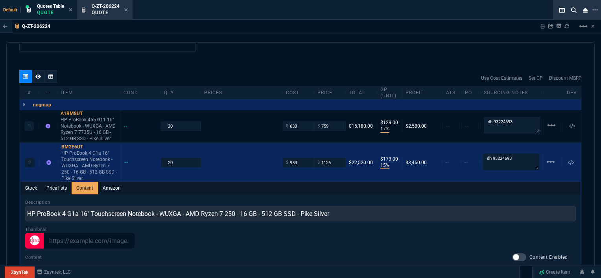
scroll to position [0, 0]
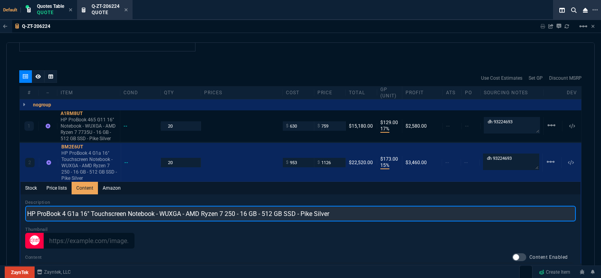
click at [162, 206] on input "HP ProBook 4 G1a 16" Touchscreen Notebook - WUXGA - AMD Ryzen 7 250 - 16 GB - 5…" at bounding box center [300, 214] width 550 height 16
click at [381, 207] on input "HP ProBook 4 G1a 16" Touchscreen Notebook - Pike Silver - WUXGA - AMD Ryzen 7 2…" at bounding box center [300, 214] width 550 height 16
type input "HP ProBook 4 G1a 16" Touchscreen Notebook - Pike Silver - WUXGA - AMD Ryzen 7 2…"
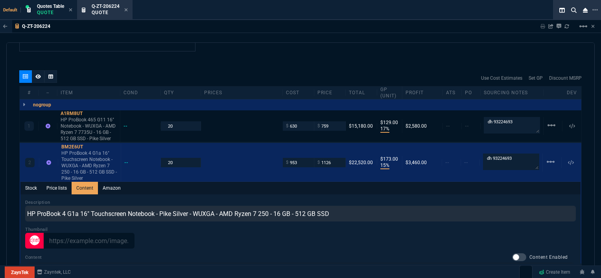
click at [345, 49] on div "quote Q-ZT-206224 View Point Health draft ZaynTek, LLC 2609 Technology Dr Suite…" at bounding box center [300, 160] width 588 height 237
click at [36, 74] on icon at bounding box center [38, 76] width 6 height 5
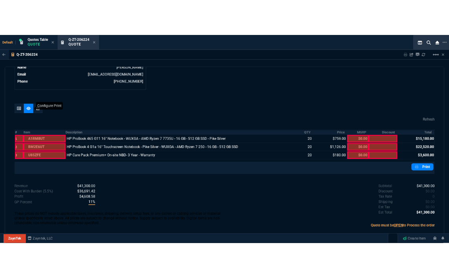
scroll to position [404, 0]
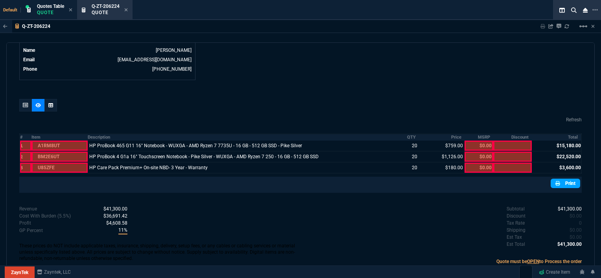
click at [563, 179] on link "Print" at bounding box center [564, 183] width 29 height 9
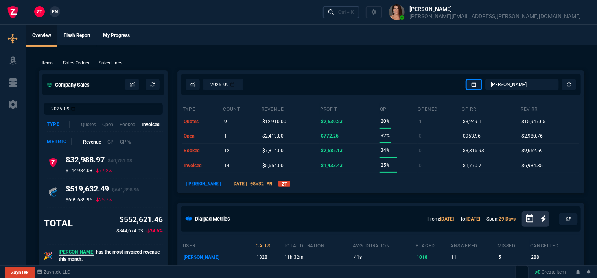
click at [354, 13] on div "Ctrl + K" at bounding box center [346, 12] width 16 height 6
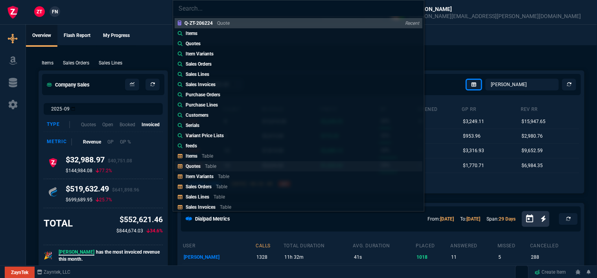
click at [231, 167] on link "Quotes Table" at bounding box center [299, 166] width 248 height 10
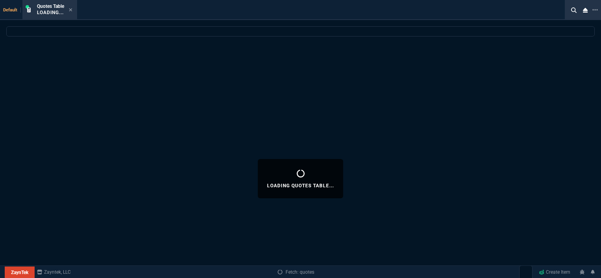
select select
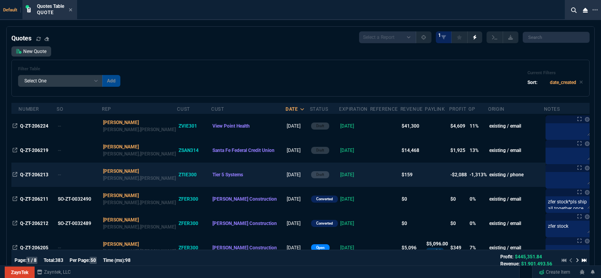
click at [370, 176] on td at bounding box center [385, 175] width 30 height 24
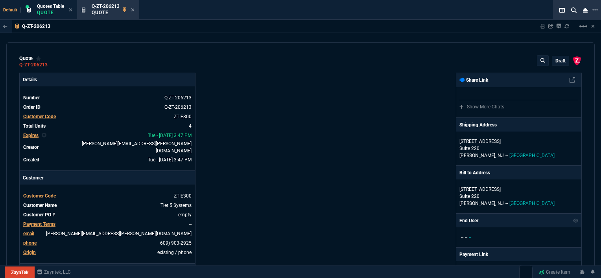
type input "12"
type input "19"
type input "8139"
type input "-100"
type input "-170"
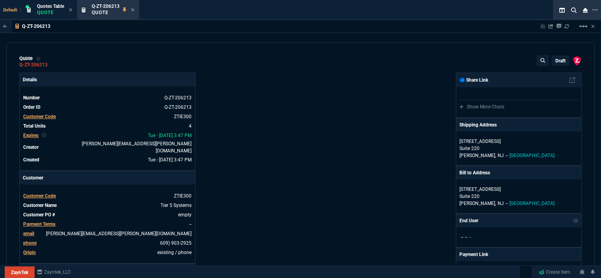
type input "689"
type input "-100"
type input "-1650"
type input "98"
type input "100"
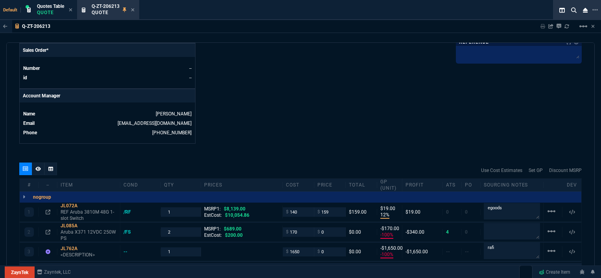
scroll to position [354, 0]
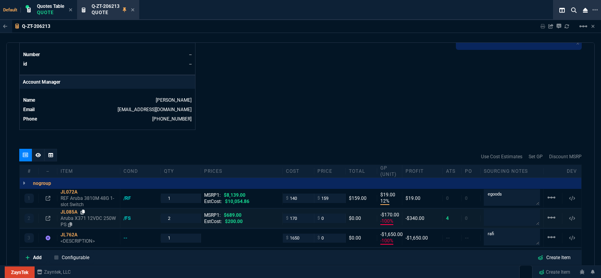
click at [84, 210] on icon at bounding box center [83, 212] width 4 height 5
click at [83, 210] on icon at bounding box center [83, 212] width 4 height 5
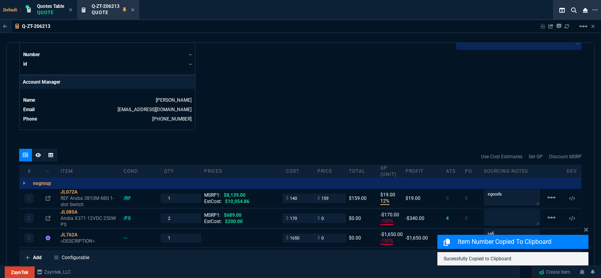
scroll to position [425, 0]
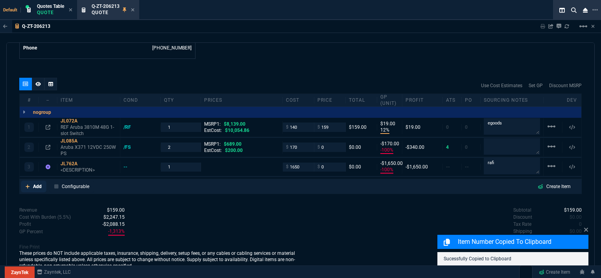
click at [27, 185] on icon at bounding box center [28, 187] width 4 height 4
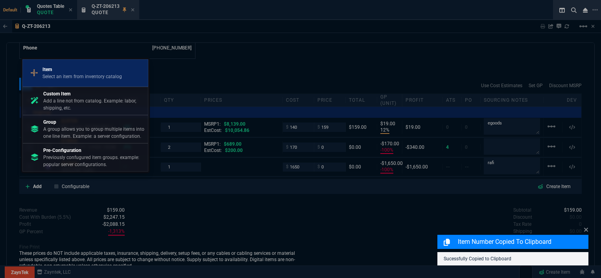
click at [63, 81] on div "Item Select an item from inventory catalog" at bounding box center [85, 73] width 119 height 20
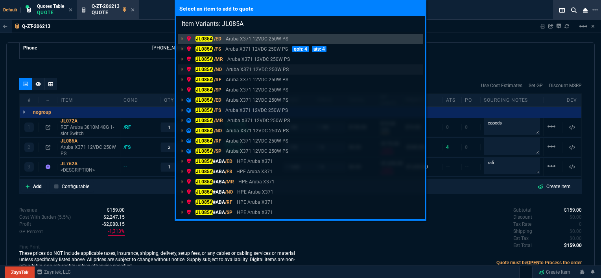
type input "Item Variants: JL085A"
click at [272, 70] on p "Aruba X371 12VDC 250W PS" at bounding box center [257, 69] width 63 height 7
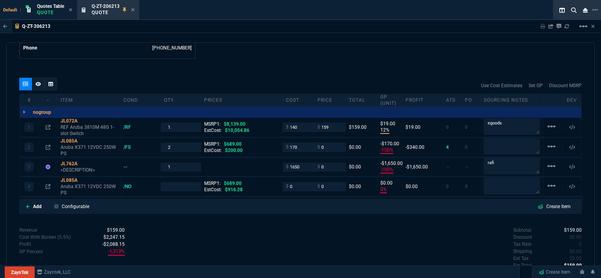
type input "12"
type input "19"
type input "-100"
type input "-170"
type input "-100"
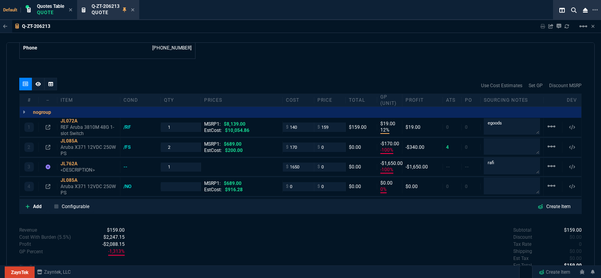
type input "-1650"
type input "0"
type input "98"
type input "100"
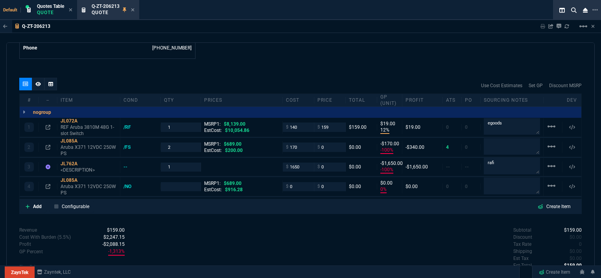
type input "100"
click at [28, 203] on nx-icon at bounding box center [28, 206] width 4 height 7
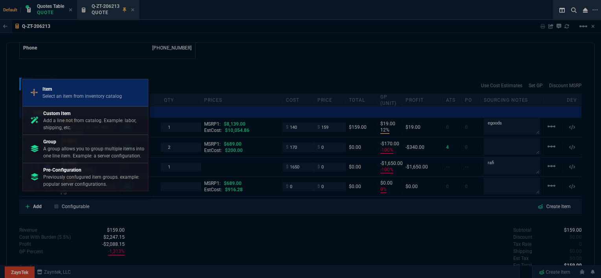
click at [63, 90] on p "Item" at bounding box center [81, 89] width 79 height 7
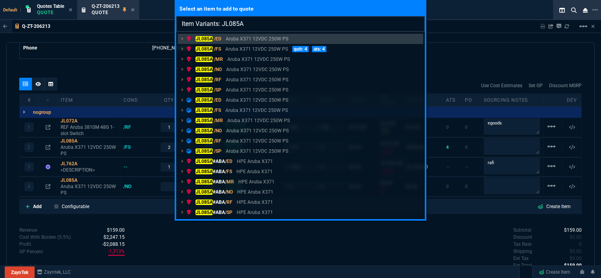
type input "Item Variants: JL085A"
click at [255, 81] on p "Aruba X371 12VDC 250W PS" at bounding box center [257, 79] width 63 height 7
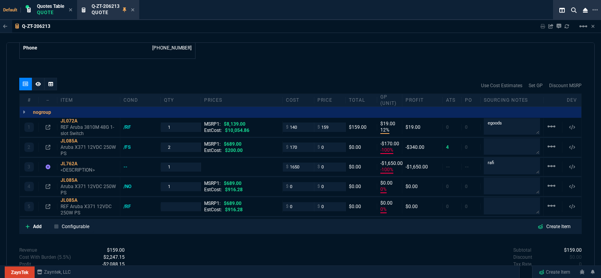
type input "12"
type input "19"
type input "-100"
type input "-170"
type input "-100"
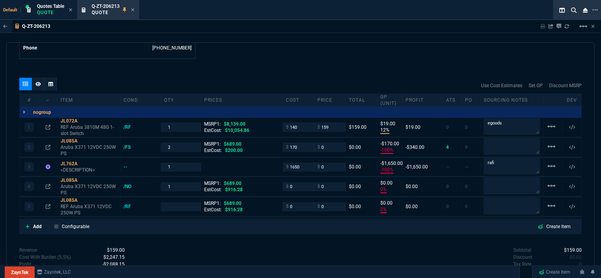
type input "-1650"
type input "0"
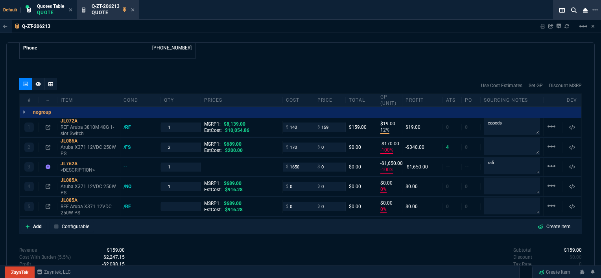
type input "98"
type input "100"
click at [546, 201] on mat-icon "linear_scale" at bounding box center [550, 205] width 9 height 9
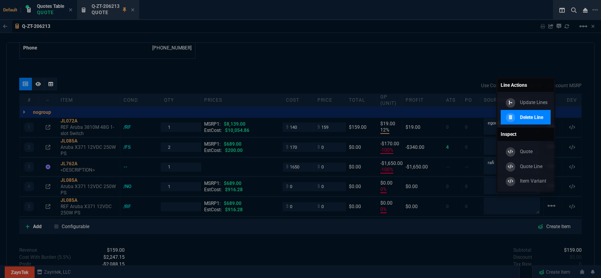
click at [528, 120] on p "Delete Line" at bounding box center [531, 117] width 23 height 7
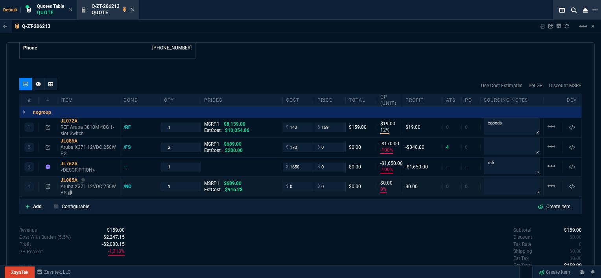
type input "12"
type input "19"
type input "-100"
type input "-170"
type input "-100"
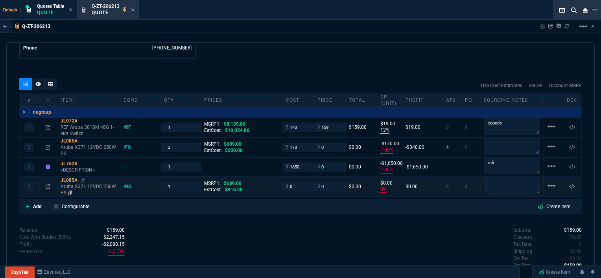
type input "-1650"
type input "0"
type input "98"
type input "100"
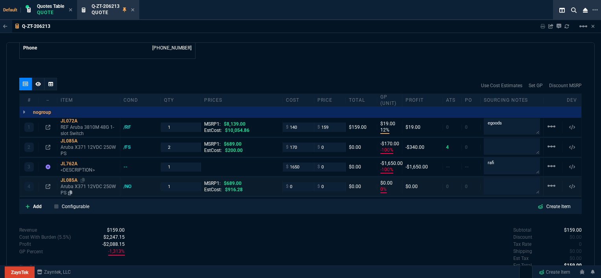
type input "100"
click at [83, 184] on p "Aruba X371 12VDC 250W PS" at bounding box center [89, 190] width 56 height 13
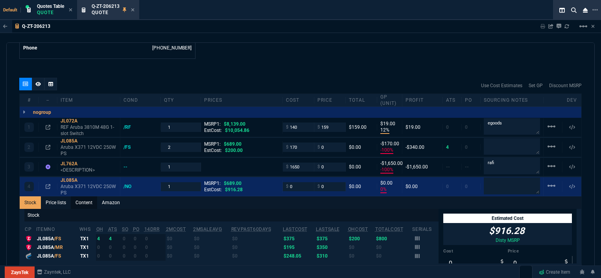
click at [83, 197] on link "Content" at bounding box center [84, 203] width 26 height 13
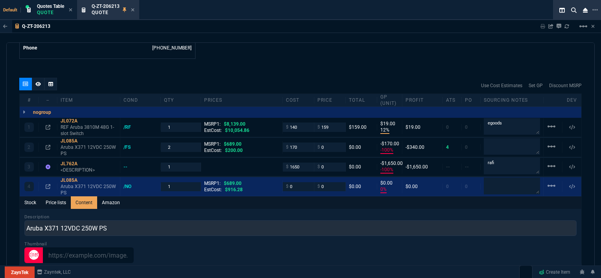
scroll to position [0, 0]
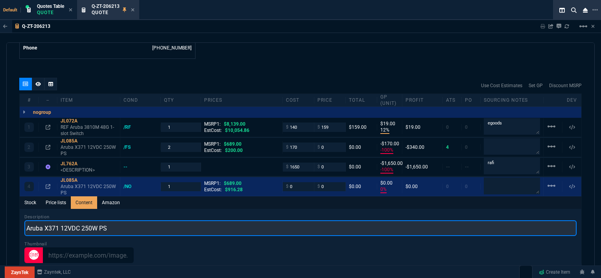
click at [27, 221] on input "Aruba X371 12VDC 250W PS" at bounding box center [300, 229] width 552 height 16
type input "NO/Aruba X371 12VDC 250W PS"
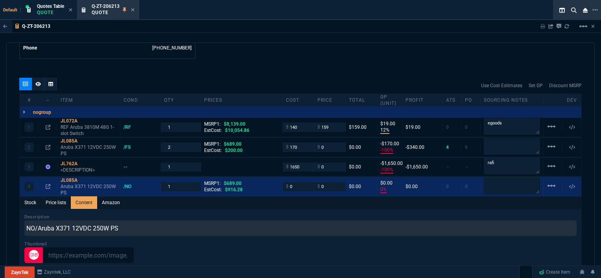
drag, startPoint x: 296, startPoint y: 178, endPoint x: 279, endPoint y: 178, distance: 16.9
click at [279, 178] on div "4 JL085A NO/Aruba X371 12VDC 250W PS /NO 1 MSRP1: $689.00 EstCost: $916.28 $ 0 …" at bounding box center [300, 186] width 561 height 19
click at [261, 197] on div "Stock Price lists Content Amazon" at bounding box center [300, 203] width 561 height 13
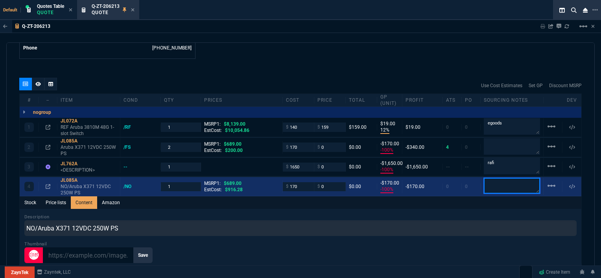
click at [493, 178] on textarea at bounding box center [512, 186] width 56 height 16
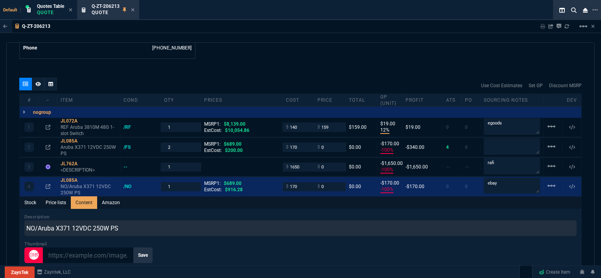
click at [357, 198] on div "Stock Price lists Content Amazon" at bounding box center [300, 203] width 561 height 13
click at [81, 178] on icon at bounding box center [83, 180] width 4 height 5
click at [546, 181] on mat-icon "linear_scale" at bounding box center [550, 185] width 9 height 9
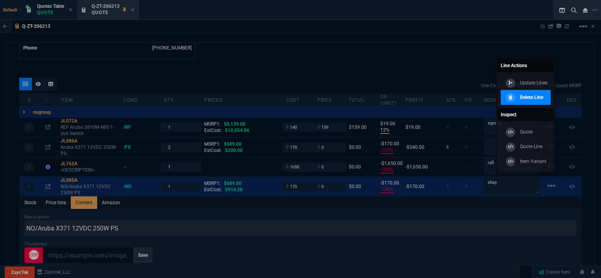
click at [528, 97] on p "Delete Line" at bounding box center [531, 97] width 23 height 7
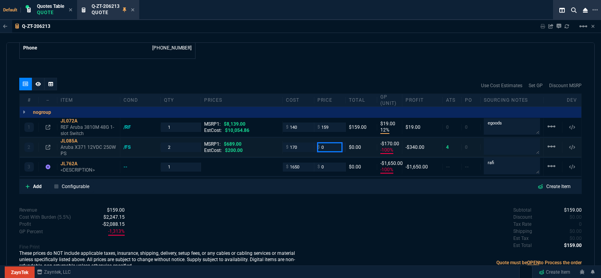
drag, startPoint x: 330, startPoint y: 141, endPoint x: 306, endPoint y: 138, distance: 24.1
click at [306, 138] on div "2 JL085A Aruba X371 12VDC 250W PS /FS 2 MSRP1: $689.00 EstCost: $200.00 $ 170 $…" at bounding box center [300, 147] width 561 height 19
click at [296, 190] on div "quote Q-ZT-206213 Tier 5 Systems draft ZaynTek, LLC 2609 Technology Dr Suite 20…" at bounding box center [300, 160] width 588 height 237
drag, startPoint x: 330, startPoint y: 138, endPoint x: 311, endPoint y: 136, distance: 19.0
click at [314, 143] on div "$ 235" at bounding box center [329, 147] width 31 height 9
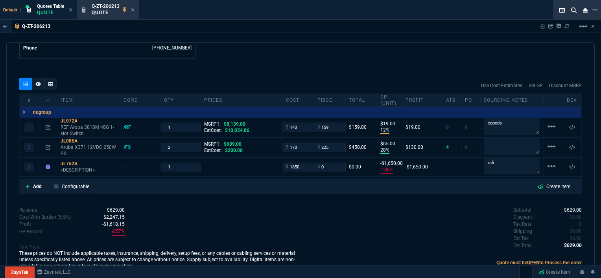
click at [323, 230] on div "Subtotal $629.00 Discount $0.00 Tax Rate 0 Shipping $0.00 Est Tax $0.00 Est Tot…" at bounding box center [440, 228] width 281 height 43
click at [335, 143] on input "225" at bounding box center [329, 147] width 25 height 9
click at [307, 199] on div "quote Q-ZT-206213 Tier 5 Systems draft ZaynTek, LLC 2609 Technology Dr Suite 20…" at bounding box center [300, 160] width 588 height 237
click at [83, 162] on icon at bounding box center [83, 164] width 4 height 5
click at [82, 162] on icon at bounding box center [83, 164] width 4 height 5
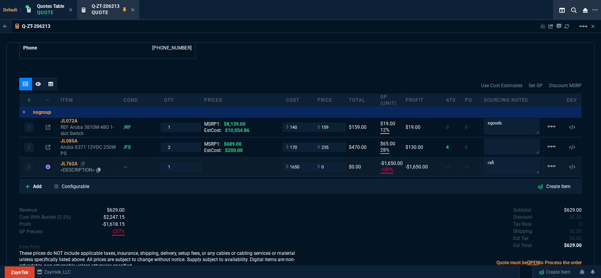
click at [78, 167] on p "<DESCRIPTION>" at bounding box center [89, 170] width 56 height 6
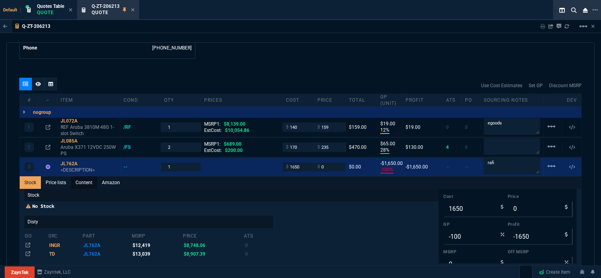
click at [83, 177] on link "Content" at bounding box center [84, 183] width 26 height 13
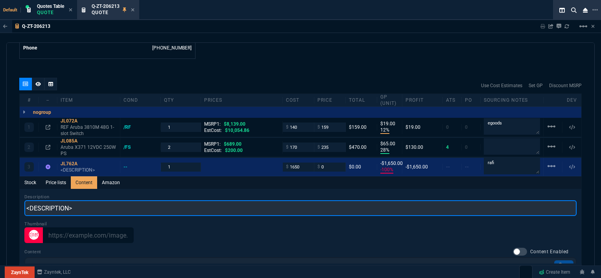
drag, startPoint x: 83, startPoint y: 174, endPoint x: 18, endPoint y: 197, distance: 68.4
click at [18, 197] on div "quote Q-ZT-206213 Tier 5 Systems draft ZaynTek, LLC 2609 Technology Dr Suite 20…" at bounding box center [300, 160] width 588 height 237
paste input "HPE 6300M 48-port 1GbE and 4-port SFP56 Power-to-Port 2 Fan Trays 1 PSU Bundle"
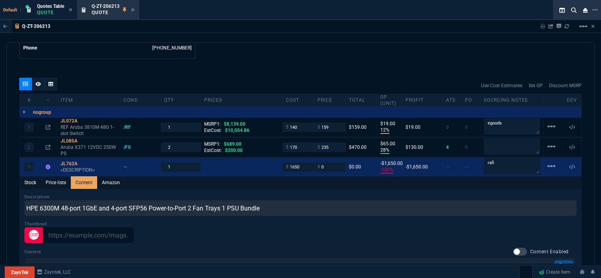
click at [307, 31] on div "Q-ZT-206213 Sharing Q-ZT-206213 Link Dev Link Share on Teams linear_scale" at bounding box center [300, 26] width 601 height 13
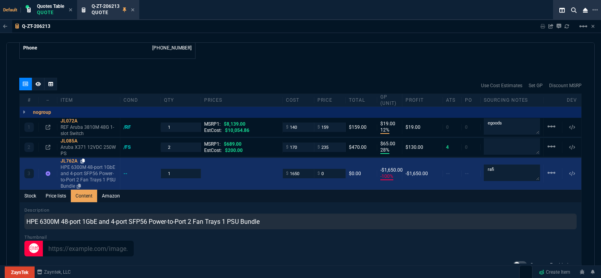
click at [82, 159] on icon at bounding box center [83, 161] width 4 height 5
drag, startPoint x: 325, startPoint y: 167, endPoint x: 301, endPoint y: 181, distance: 27.8
click at [304, 162] on div "3 JL762A HPE 6300M 48-port 1GbE and 4-port SFP56 Power-to-Port 2 Fan Trays 1 PS…" at bounding box center [300, 174] width 561 height 32
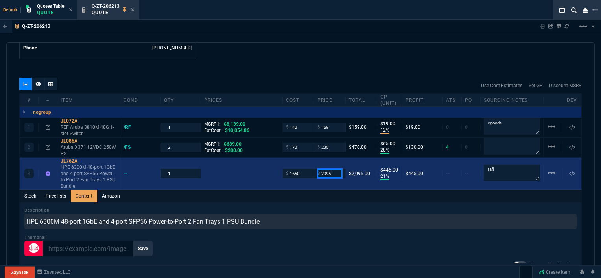
click at [335, 169] on input "2095" at bounding box center [329, 173] width 25 height 9
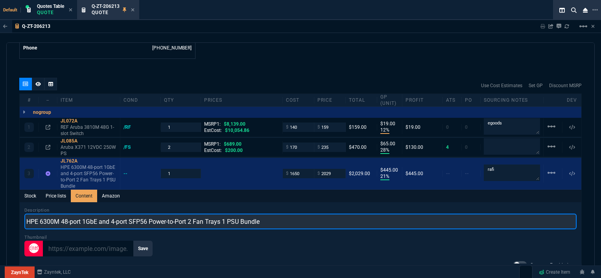
click at [329, 214] on input "HPE 6300M 48-port 1GbE and 4-port SFP56 Power-to-Port 2 Fan Trays 1 PSU Bundle" at bounding box center [300, 222] width 552 height 16
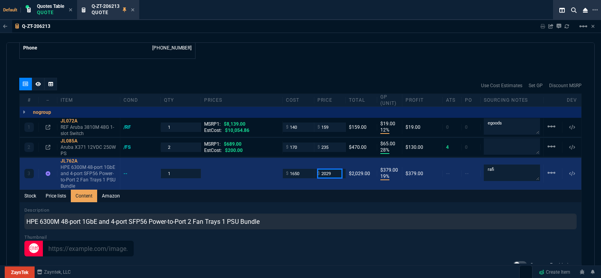
click at [333, 169] on input "2029" at bounding box center [329, 173] width 25 height 9
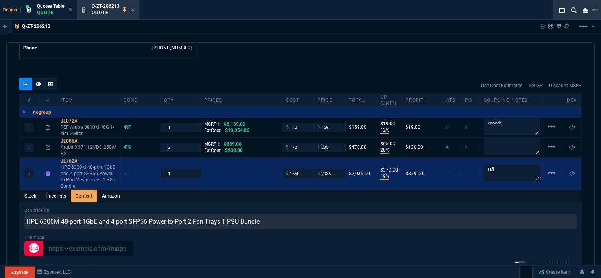
click at [332, 190] on div "Stock Price lists Content Amazon" at bounding box center [300, 196] width 561 height 13
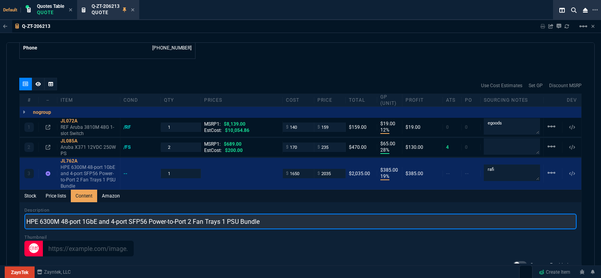
click at [27, 214] on input "HPE 6300M 48-port 1GbE and 4-port SFP56 Power-to-Port 2 Fan Trays 1 PSU Bundle" at bounding box center [300, 222] width 552 height 16
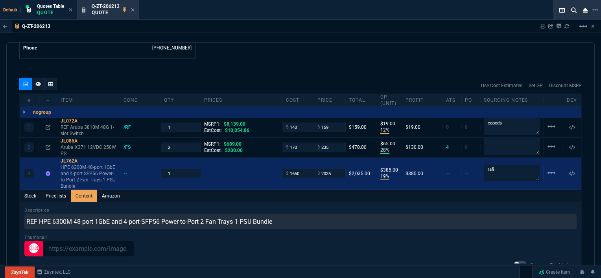
click at [224, 57] on div "quote Q-ZT-206213 Tier 5 Systems draft ZaynTek, LLC 2609 Technology Dr Suite 20…" at bounding box center [300, 160] width 588 height 237
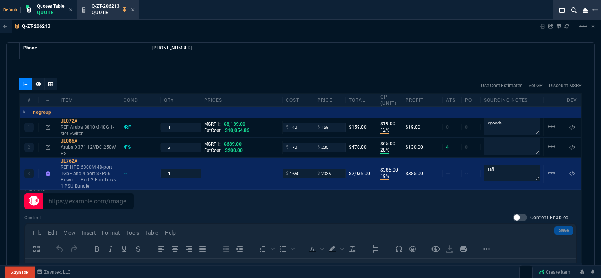
scroll to position [582, 0]
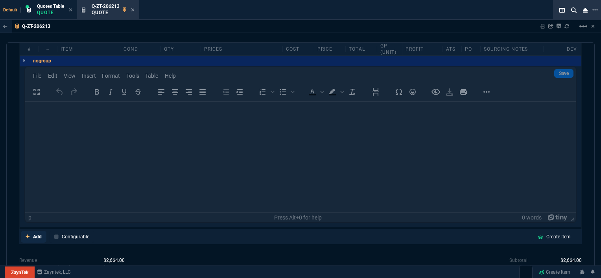
click at [27, 234] on icon at bounding box center [28, 236] width 4 height 5
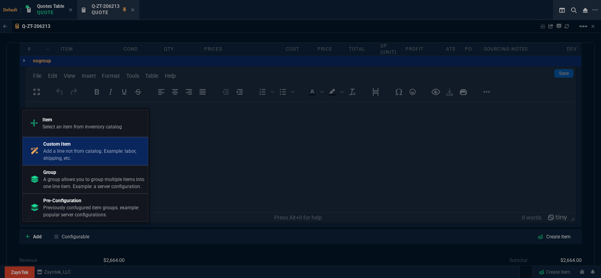
click at [82, 148] on p "Add a line not from catalog. Example: labor, shipping, etc." at bounding box center [93, 155] width 101 height 14
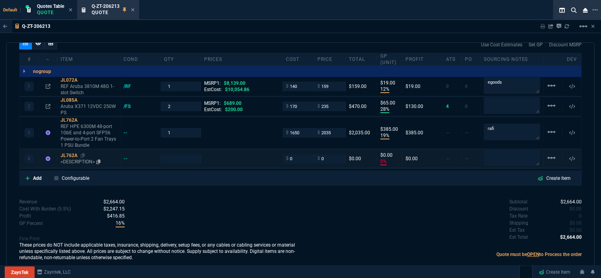
scroll to position [458, 0]
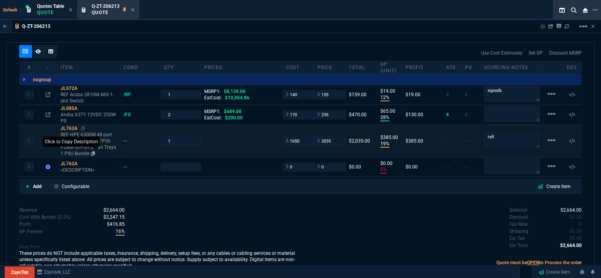
click at [94, 151] on icon at bounding box center [93, 153] width 4 height 5
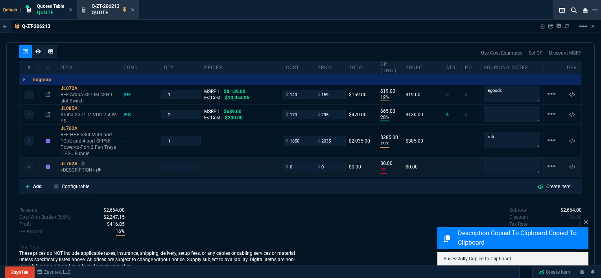
click at [86, 167] on p "<DESCRIPTION>" at bounding box center [89, 170] width 56 height 6
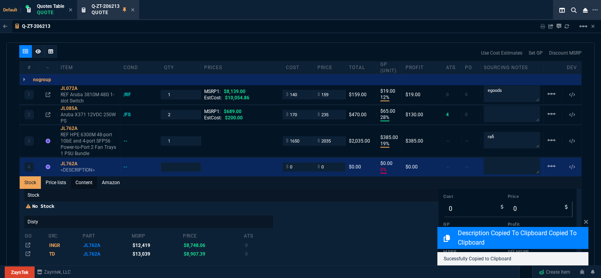
click at [85, 177] on link "Content" at bounding box center [84, 183] width 26 height 13
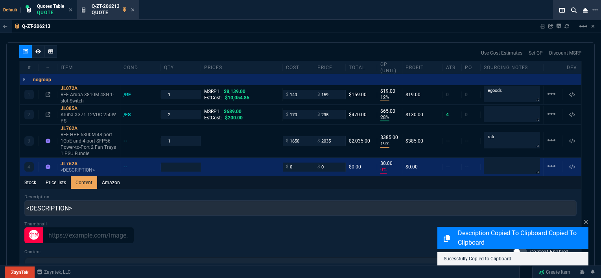
scroll to position [0, 0]
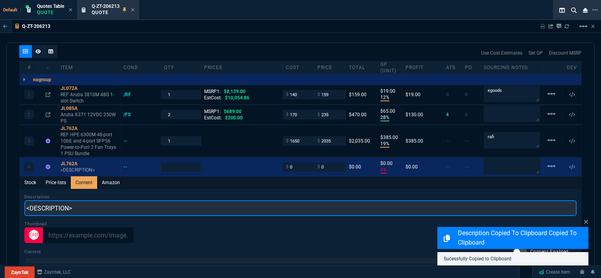
drag, startPoint x: 94, startPoint y: 200, endPoint x: 1, endPoint y: 199, distance: 93.2
click at [1, 199] on div "Q-ZT-206213 Sharing Q-ZT-206213 Link Dev Link Share on Teams linear_scale quote…" at bounding box center [300, 168] width 601 height 297
paste input "REF HPE 6300M 48-port 1GbE and 4-port SFP56 Power-to-Port 2 Fan Trays 1 PSU Bun…"
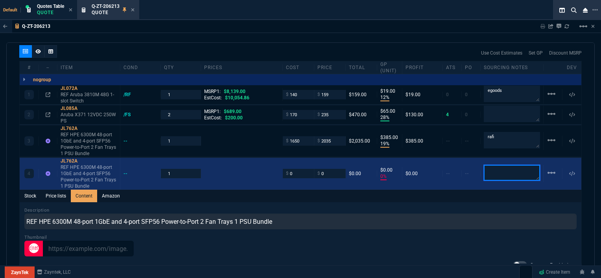
click at [508, 165] on textarea at bounding box center [512, 173] width 56 height 16
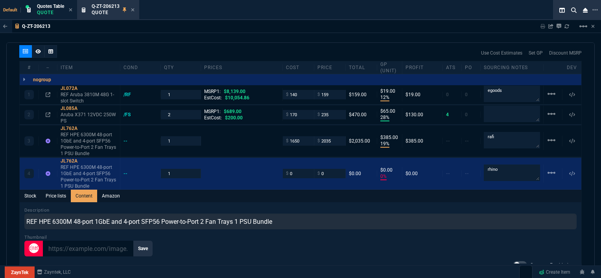
click at [464, 190] on div "Stock Price lists Content Amazon" at bounding box center [300, 196] width 561 height 13
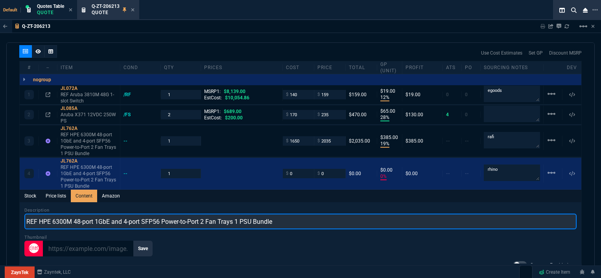
click at [39, 214] on input "REF HPE 6300M 48-port 1GbE and 4-port SFP56 Power-to-Port 2 Fan Trays 1 PSU Bun…" at bounding box center [300, 222] width 552 height 16
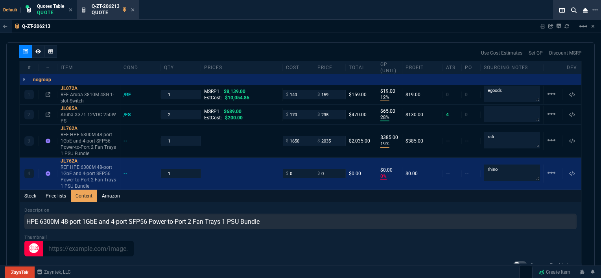
click at [309, 192] on div "Stock Price lists Content Amazon" at bounding box center [300, 196] width 561 height 13
click at [309, 191] on div "Stock Price lists Content Amazon" at bounding box center [300, 196] width 561 height 13
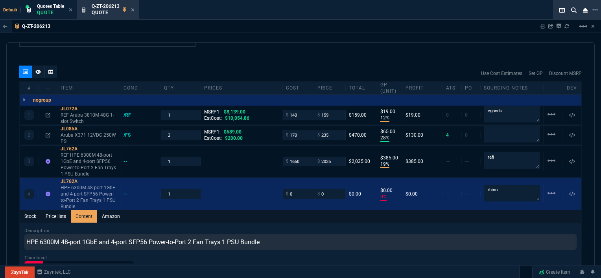
scroll to position [418, 0]
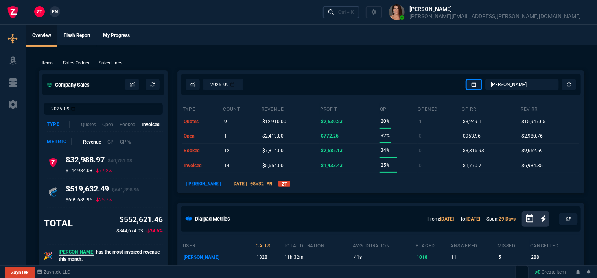
click at [360, 13] on link "Ctrl + K" at bounding box center [341, 12] width 37 height 12
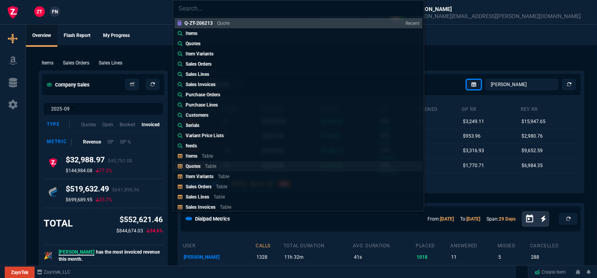
click at [220, 166] on link "Quotes Table" at bounding box center [299, 166] width 248 height 10
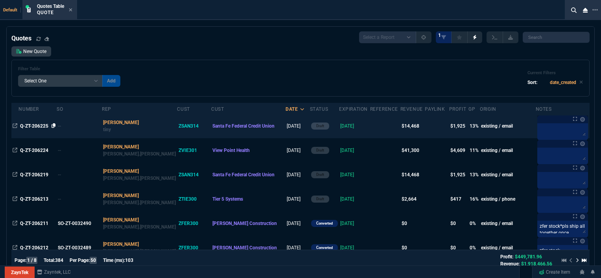
click at [53, 127] on icon at bounding box center [53, 125] width 4 height 5
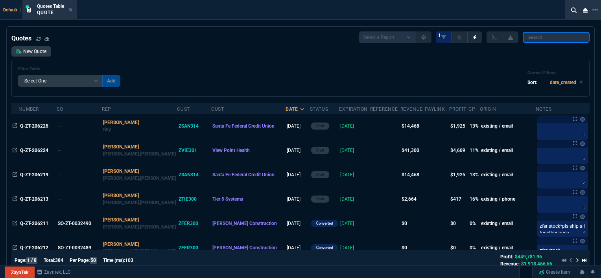
click at [566, 33] on input "search" at bounding box center [555, 37] width 67 height 11
paste input "Q-ZT-206186"
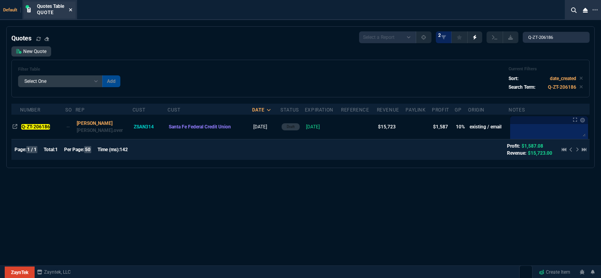
click at [71, 9] on icon at bounding box center [70, 9] width 3 height 3
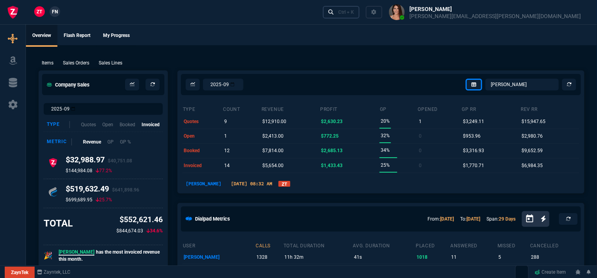
click at [354, 11] on div "Ctrl + K" at bounding box center [346, 12] width 16 height 6
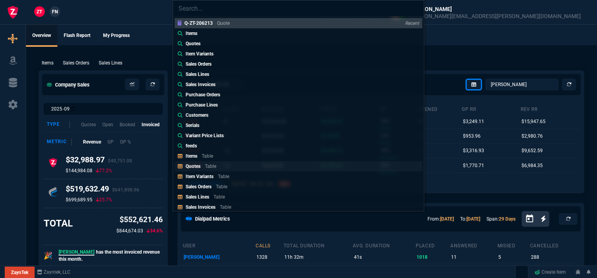
click at [213, 164] on p "Table" at bounding box center [210, 167] width 11 height 6
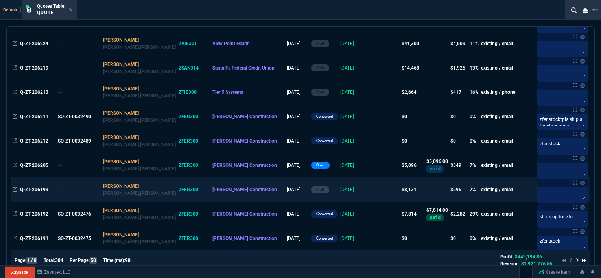
scroll to position [0, 0]
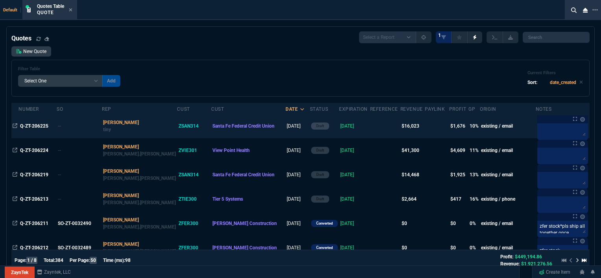
click at [370, 126] on td at bounding box center [385, 126] width 30 height 24
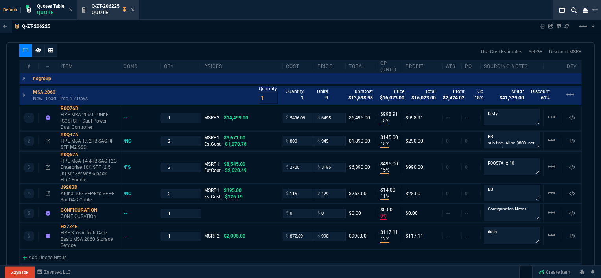
scroll to position [466, 0]
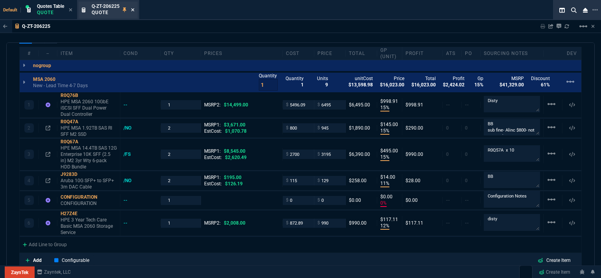
click at [134, 9] on icon at bounding box center [133, 9] width 4 height 5
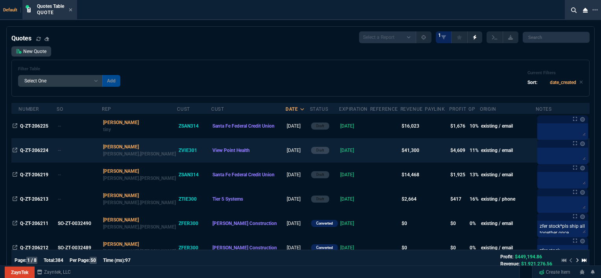
scroll to position [39, 0]
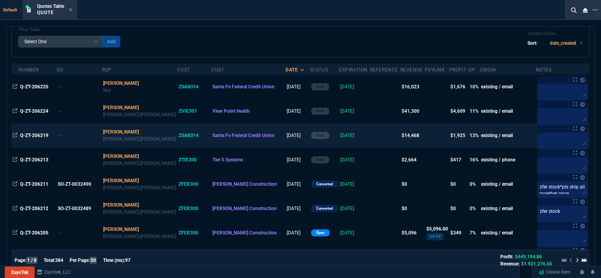
click at [370, 138] on td at bounding box center [385, 135] width 30 height 24
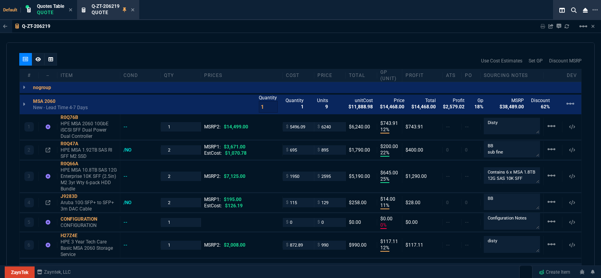
scroll to position [472, 0]
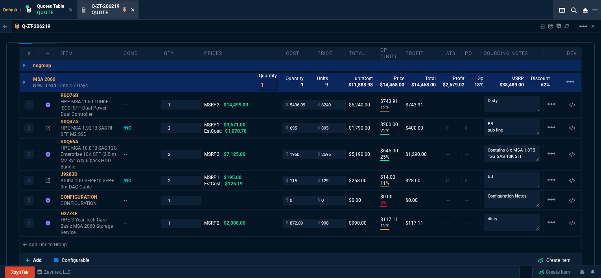
click at [132, 11] on icon at bounding box center [132, 9] width 3 height 3
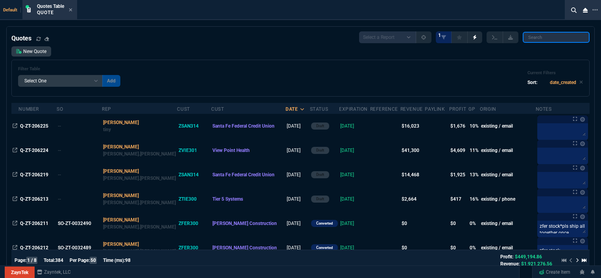
click at [551, 36] on input "search" at bounding box center [555, 37] width 67 height 11
paste input "Q-ZT-206186"
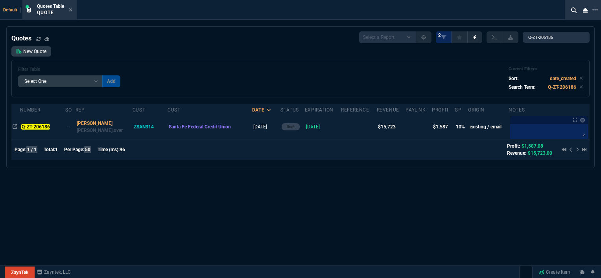
click at [341, 128] on td at bounding box center [359, 127] width 36 height 24
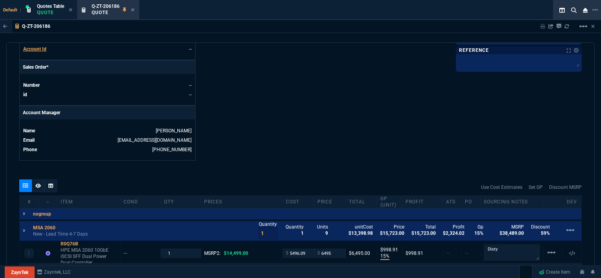
scroll to position [393, 0]
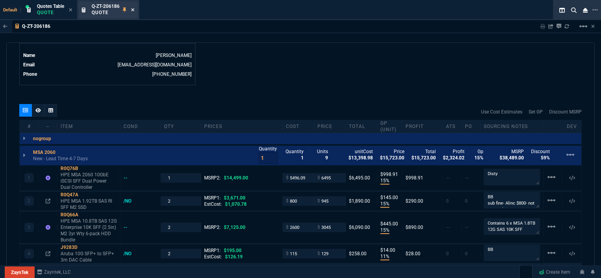
click at [134, 10] on icon at bounding box center [132, 9] width 3 height 3
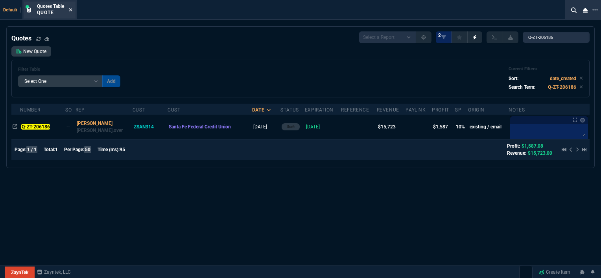
click at [71, 7] on icon at bounding box center [71, 9] width 4 height 5
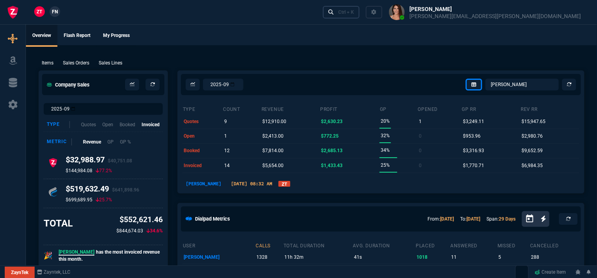
click at [354, 14] on div "Ctrl + K" at bounding box center [346, 12] width 16 height 6
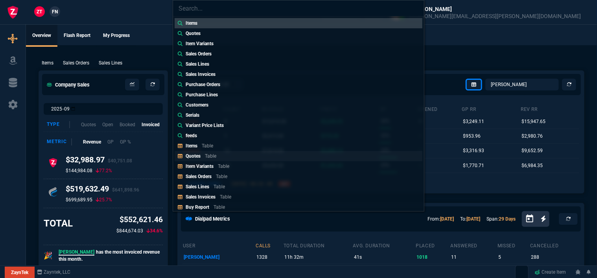
click at [219, 154] on div "Quotes Table" at bounding box center [203, 156] width 34 height 7
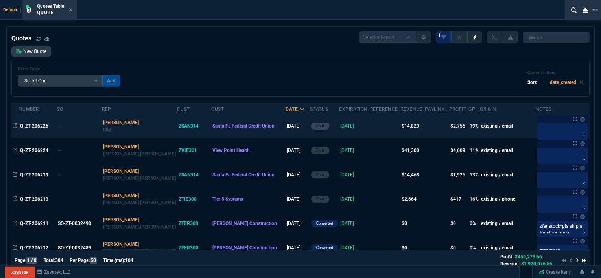
click at [370, 125] on td at bounding box center [385, 126] width 30 height 24
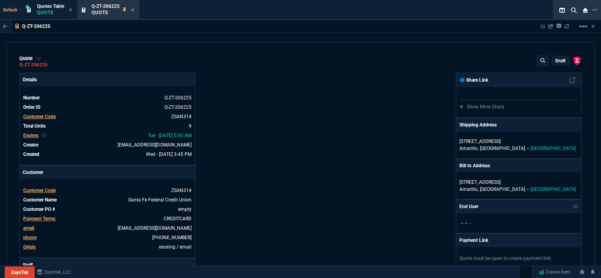
scroll to position [236, 0]
select select "12: [PERSON_NAME]"
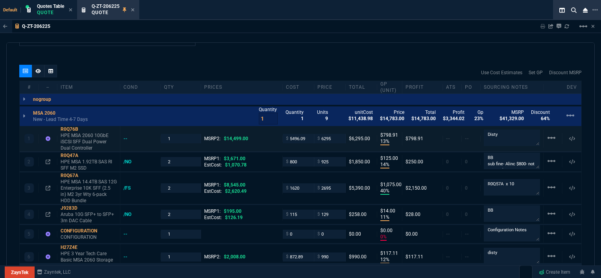
scroll to position [388, 0]
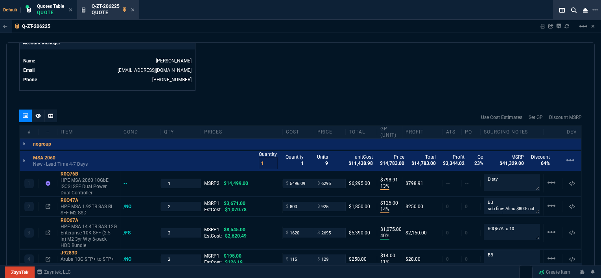
click at [344, 101] on div "quote Q-ZT-206225 Santa Fe Federal Credit Union draft ZaynTek, LLC 2609 Technol…" at bounding box center [300, 160] width 588 height 237
click at [335, 230] on input "2695" at bounding box center [329, 232] width 25 height 9
type input "2795"
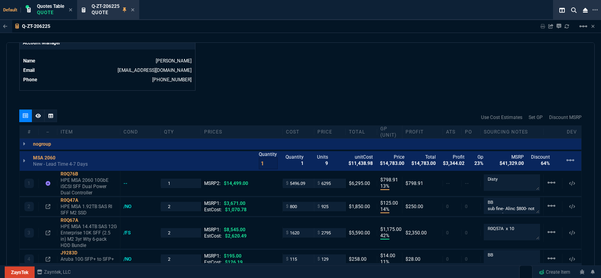
type input "42"
type input "1175"
type input "67"
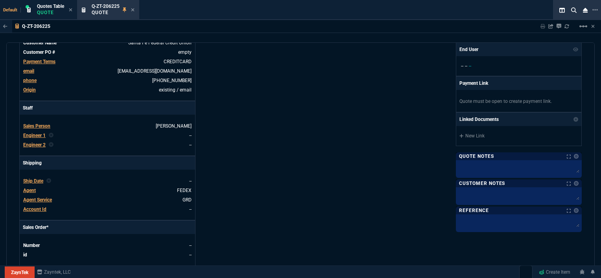
scroll to position [0, 0]
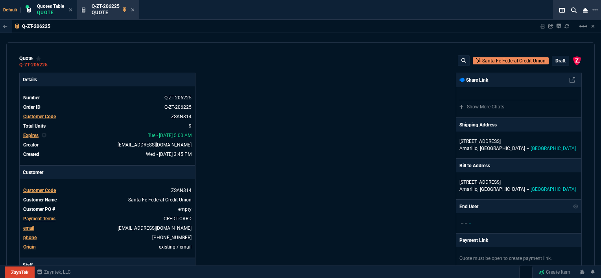
drag, startPoint x: 552, startPoint y: 57, endPoint x: 554, endPoint y: 63, distance: 6.5
click at [552, 59] on div "draft" at bounding box center [560, 60] width 17 height 9
click at [555, 63] on p "draft" at bounding box center [560, 61] width 10 height 6
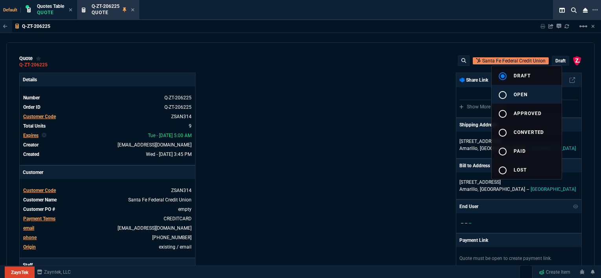
click at [524, 89] on button "radio_button_unchecked open" at bounding box center [526, 94] width 70 height 19
click at [410, 94] on div at bounding box center [300, 139] width 601 height 278
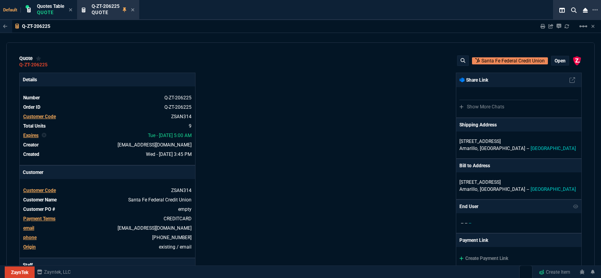
type input "13"
type input "799"
type input "14"
type input "125"
type input "3671"
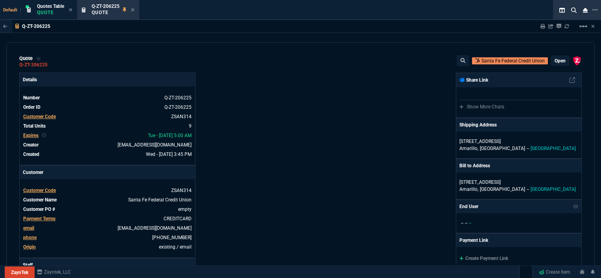
type input "42"
type input "1175"
type input "8545"
type input "11"
type input "14"
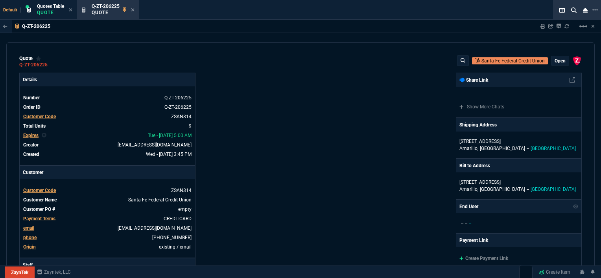
type input "195"
type input "0"
type input "12"
type input "117"
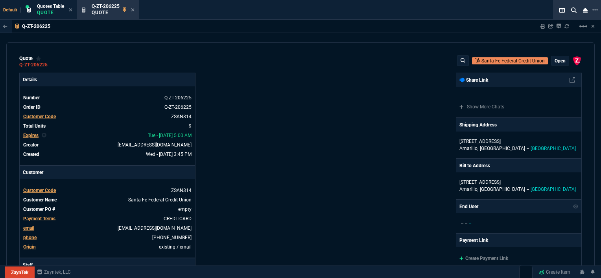
type input "57"
type input "75"
type input "67"
type input "34"
type input "51"
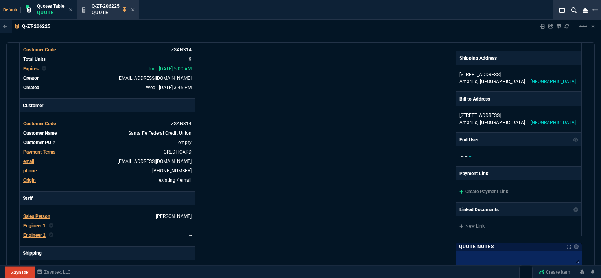
scroll to position [157, 0]
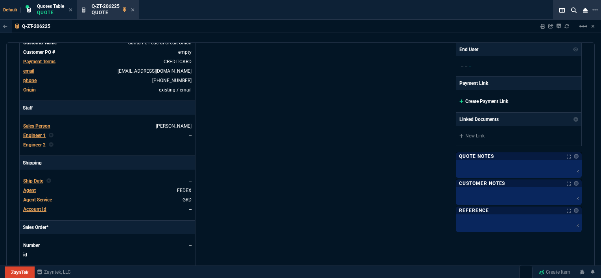
click at [459, 100] on icon at bounding box center [461, 101] width 4 height 5
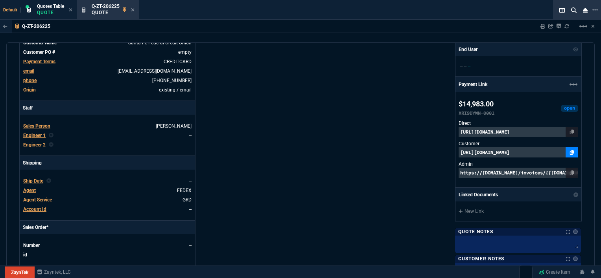
click at [570, 151] on icon at bounding box center [572, 152] width 4 height 5
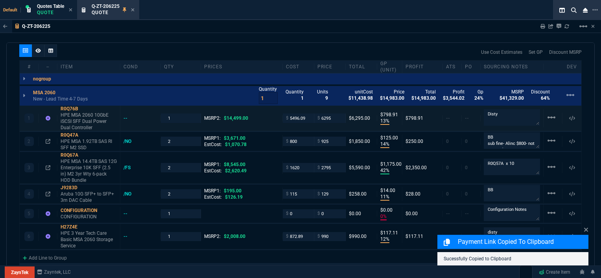
scroll to position [370, 0]
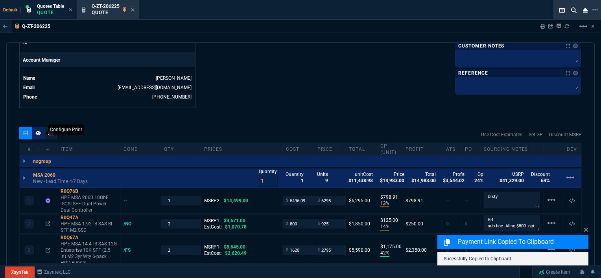
click at [37, 131] on icon at bounding box center [38, 133] width 6 height 4
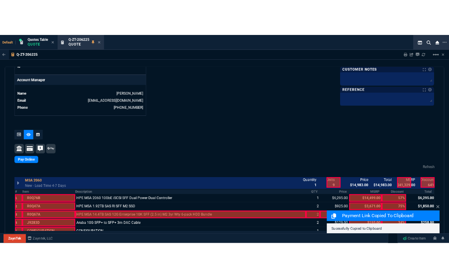
scroll to position [410, 0]
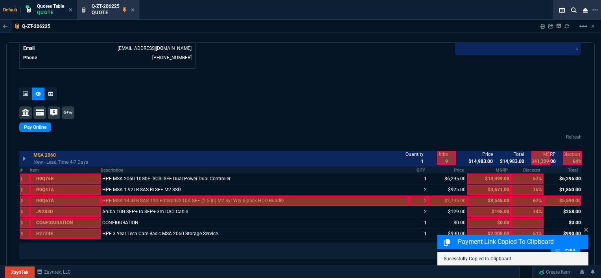
click at [290, 198] on div at bounding box center [255, 201] width 309 height 10
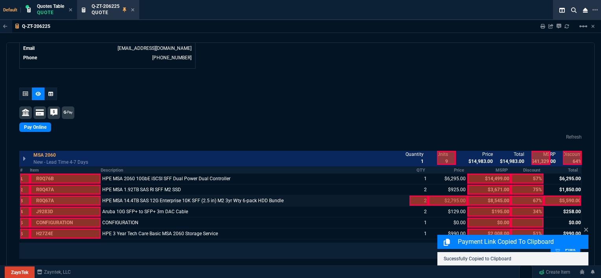
click at [412, 201] on div at bounding box center [418, 201] width 19 height 10
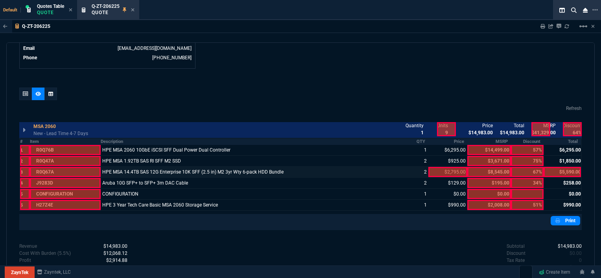
click at [445, 173] on div at bounding box center [447, 172] width 39 height 10
click at [563, 170] on div at bounding box center [561, 172] width 37 height 10
click at [569, 221] on link "Print" at bounding box center [564, 220] width 29 height 9
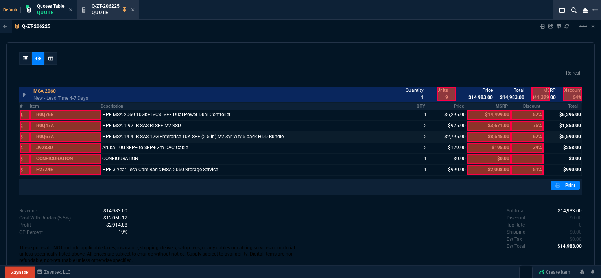
scroll to position [443, 0]
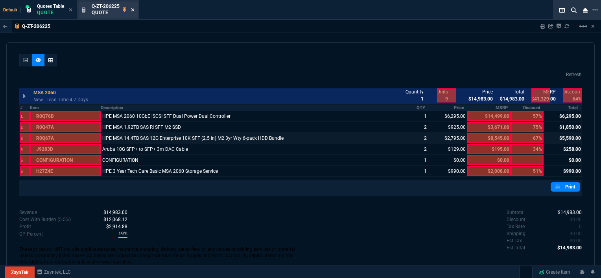
click at [132, 7] on icon at bounding box center [133, 9] width 4 height 5
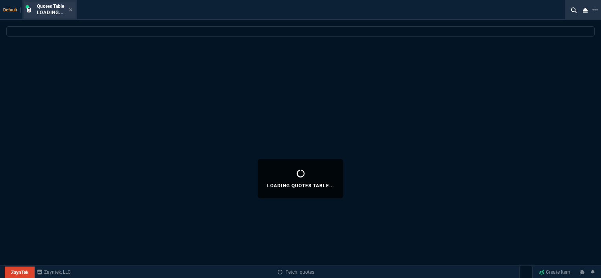
select select
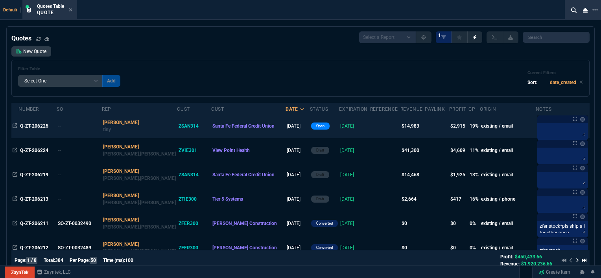
click at [370, 132] on td at bounding box center [385, 126] width 30 height 24
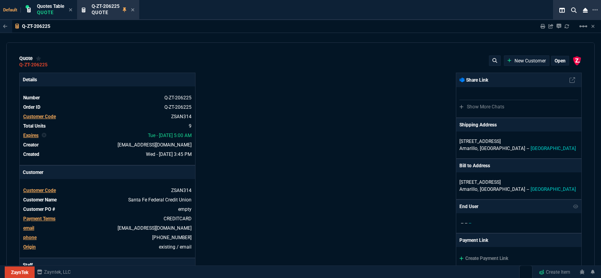
type input "13"
type input "799"
type input "14"
type input "125"
type input "3671"
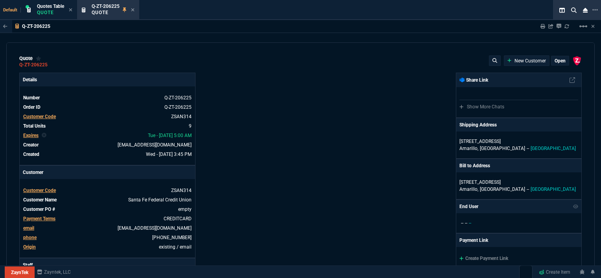
type input "42"
type input "1175"
type input "8545"
type input "11"
type input "14"
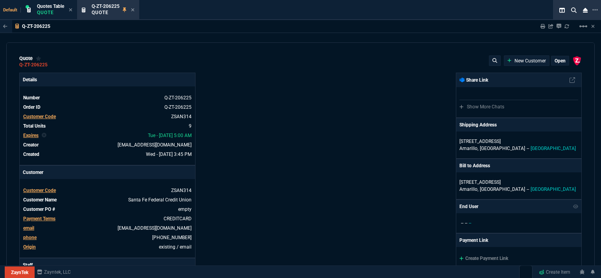
type input "195"
type input "0"
type input "12"
type input "117"
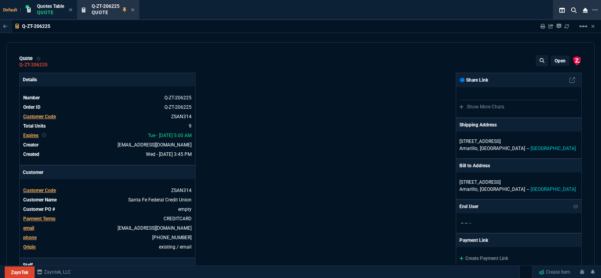
type input "57"
type input "75"
type input "67"
type input "34"
type input "51"
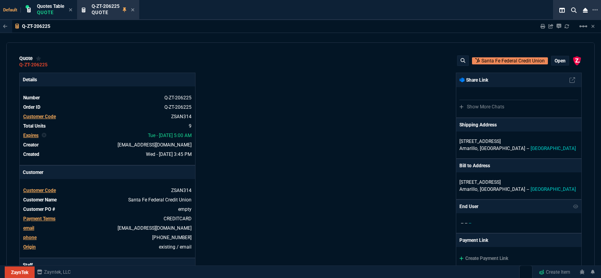
scroll to position [118, 0]
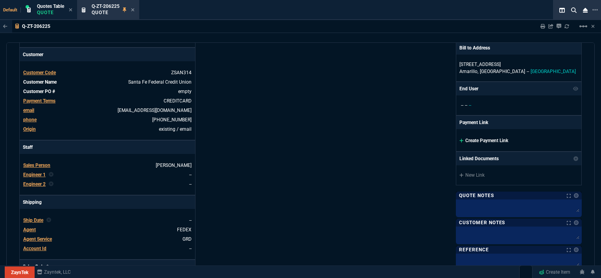
click at [459, 139] on icon at bounding box center [461, 141] width 4 height 4
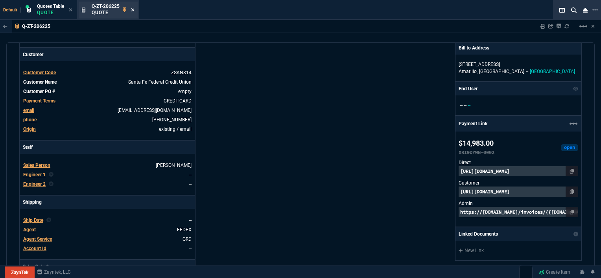
click at [134, 10] on icon at bounding box center [132, 9] width 3 height 3
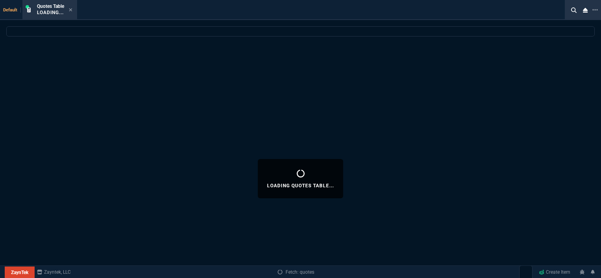
select select
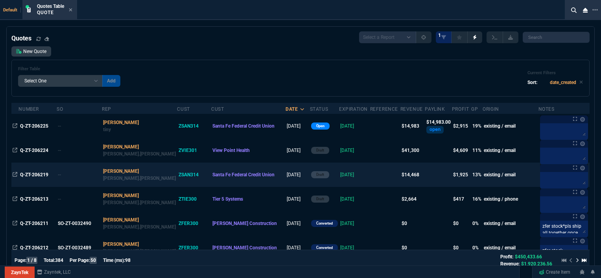
click at [370, 179] on td at bounding box center [385, 175] width 30 height 24
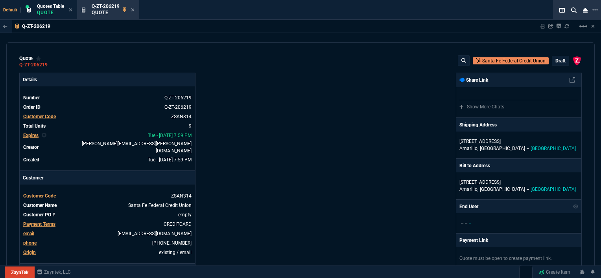
type input "12"
type input "744"
type input "22"
type input "200"
type input "25"
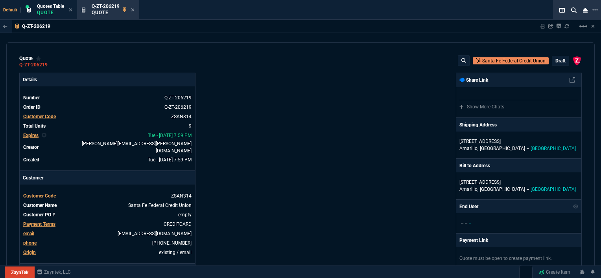
type input "645"
type input "11"
type input "14"
type input "0"
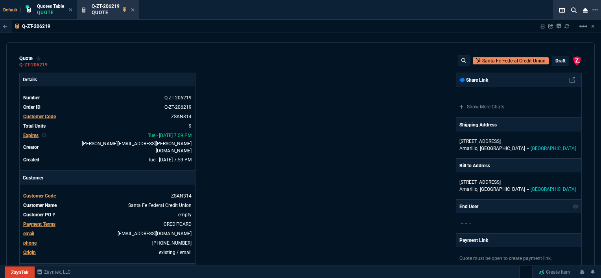
type input "12"
type input "117"
type input "57"
type input "64"
type input "51"
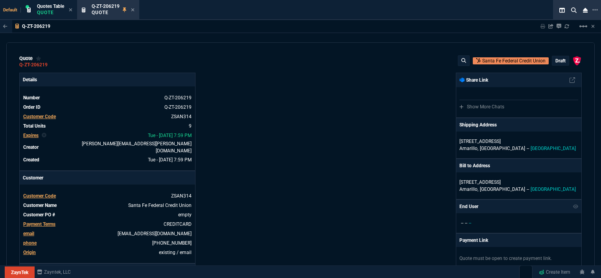
type input "3671"
type input "195"
type input "76"
type input "34"
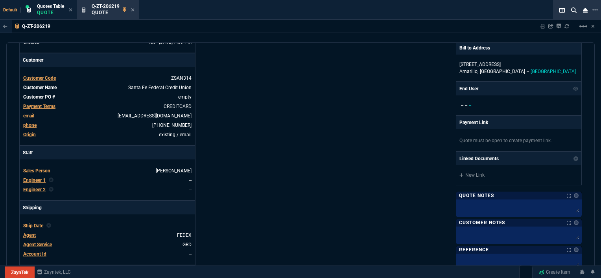
scroll to position [0, 0]
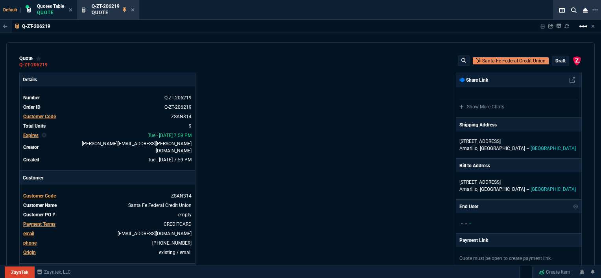
click at [579, 25] on mat-icon "linear_scale" at bounding box center [582, 26] width 9 height 9
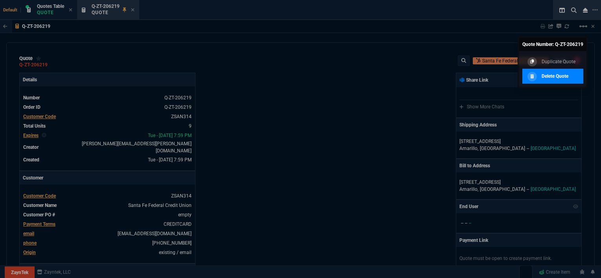
click at [561, 75] on p "Delete Quote" at bounding box center [554, 76] width 27 height 7
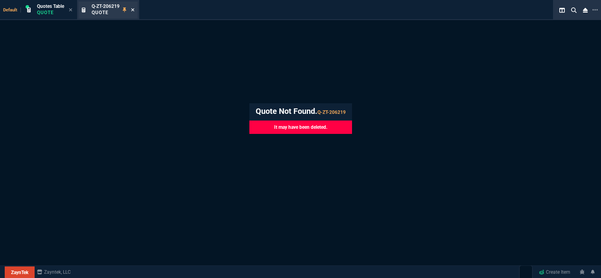
click at [133, 8] on icon at bounding box center [133, 9] width 4 height 5
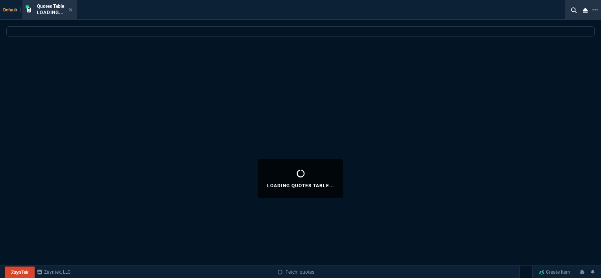
select select
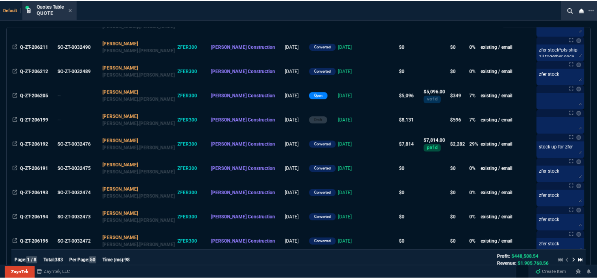
scroll to position [197, 0]
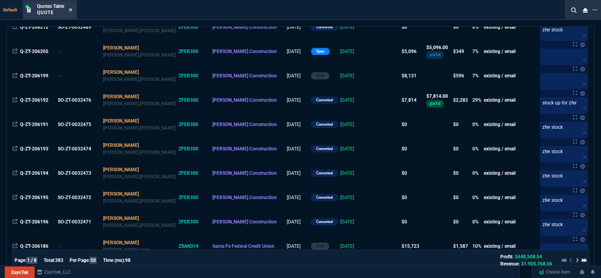
click at [69, 9] on icon at bounding box center [71, 9] width 4 height 5
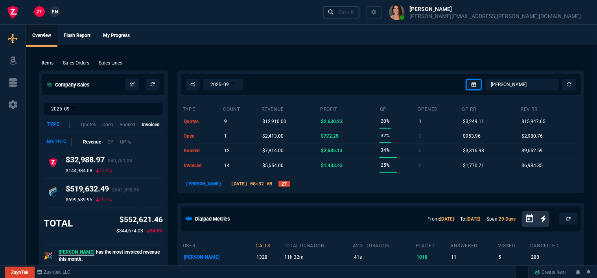
click at [360, 8] on link "Ctrl + K" at bounding box center [341, 12] width 37 height 12
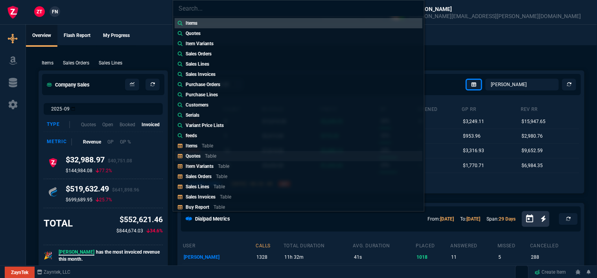
click at [245, 154] on link "Quotes Table" at bounding box center [299, 156] width 248 height 10
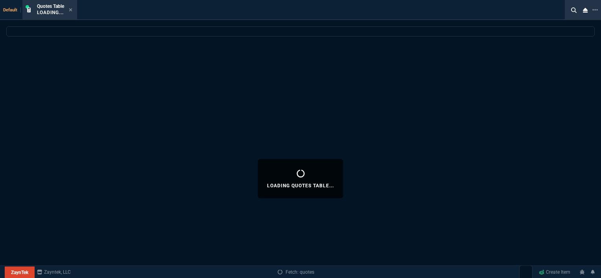
select select
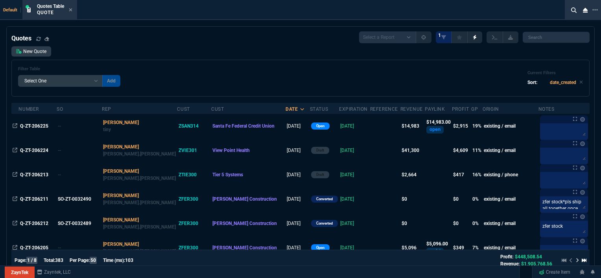
click at [72, 9] on icon at bounding box center [71, 9] width 4 height 5
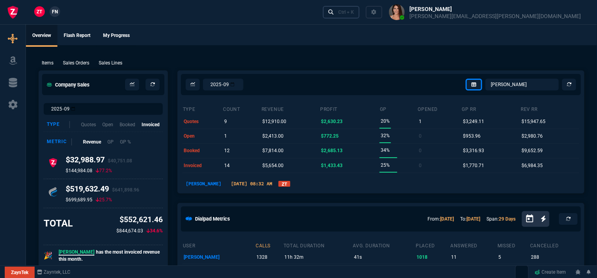
click at [354, 10] on div "Ctrl + K" at bounding box center [346, 12] width 16 height 6
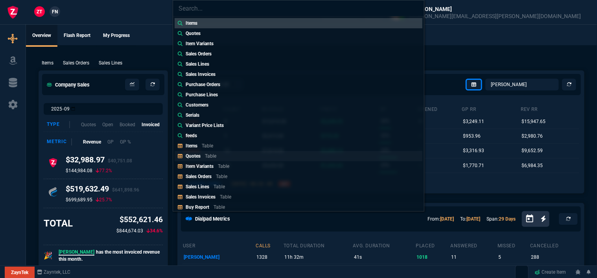
click at [233, 158] on link "Quotes Table" at bounding box center [299, 156] width 248 height 10
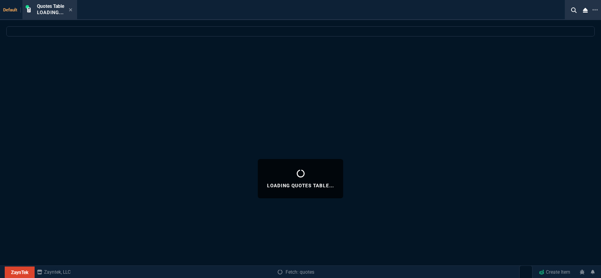
select select
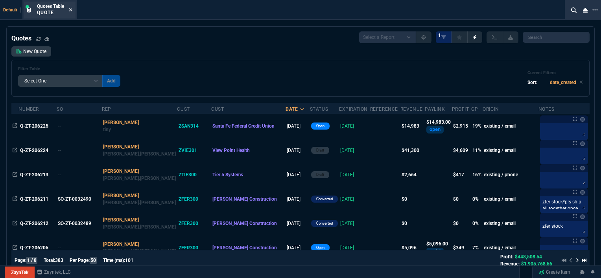
click at [72, 9] on icon at bounding box center [70, 9] width 3 height 3
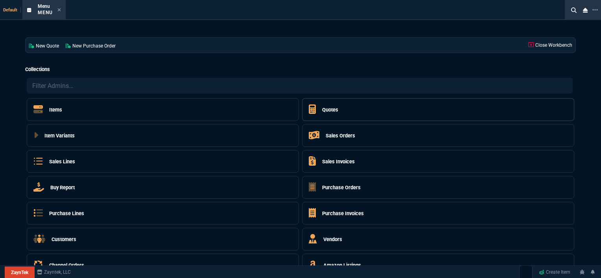
click at [329, 109] on h5 "Quotes" at bounding box center [330, 109] width 16 height 7
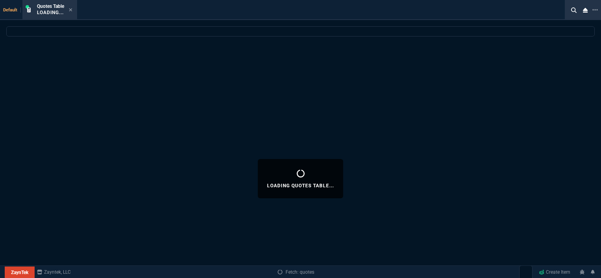
select select
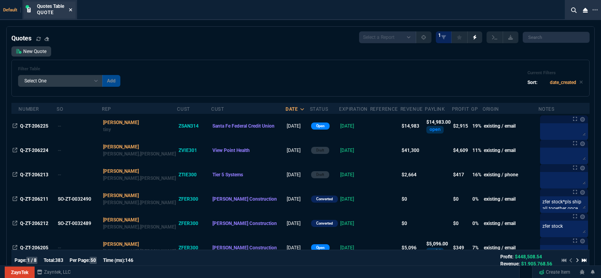
click at [70, 7] on icon at bounding box center [71, 9] width 4 height 5
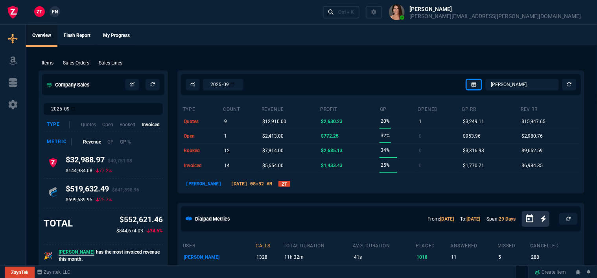
click at [454, 5] on div "Ctrl + K" at bounding box center [455, 12] width 271 height 24
click at [354, 15] on div "Ctrl + K" at bounding box center [346, 12] width 16 height 6
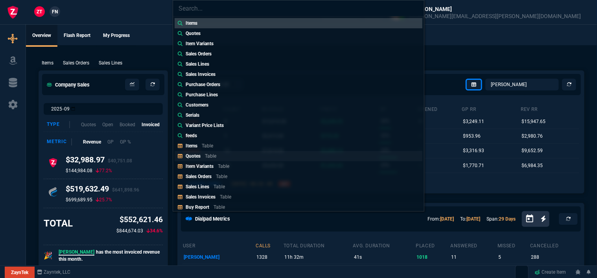
click at [214, 155] on p "Table" at bounding box center [210, 156] width 11 height 6
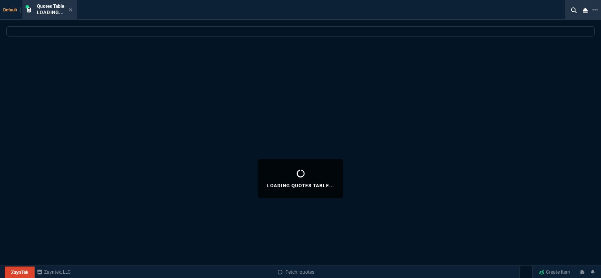
select select
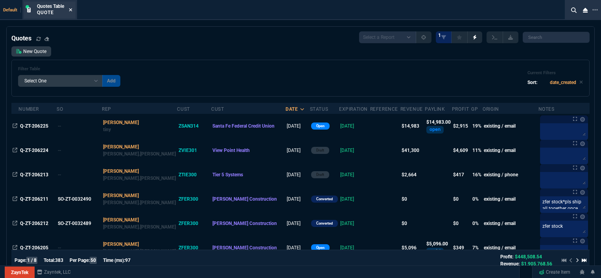
click at [72, 8] on icon at bounding box center [71, 9] width 4 height 5
